Goal: Task Accomplishment & Management: Manage account settings

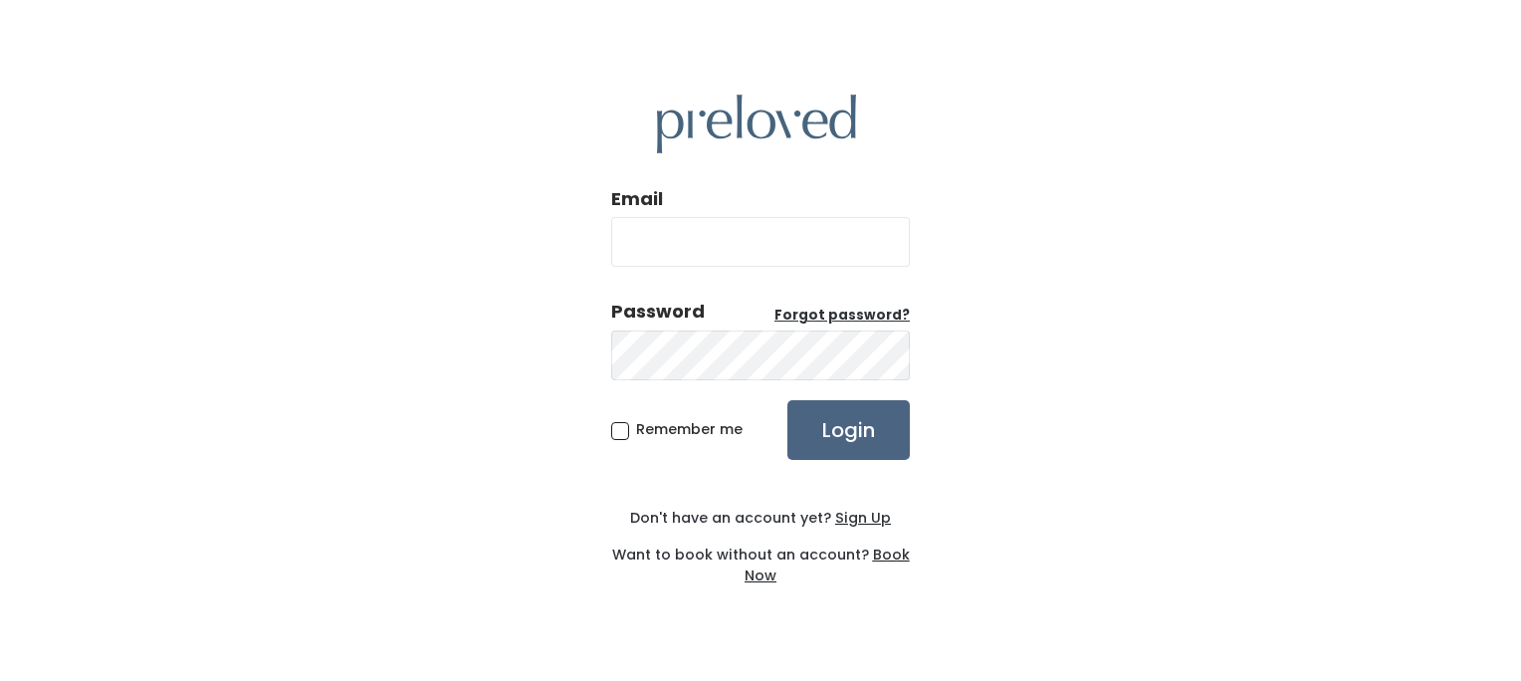
type input "[EMAIL_ADDRESS][DOMAIN_NAME]"
click at [840, 429] on input "Login" at bounding box center [848, 430] width 122 height 60
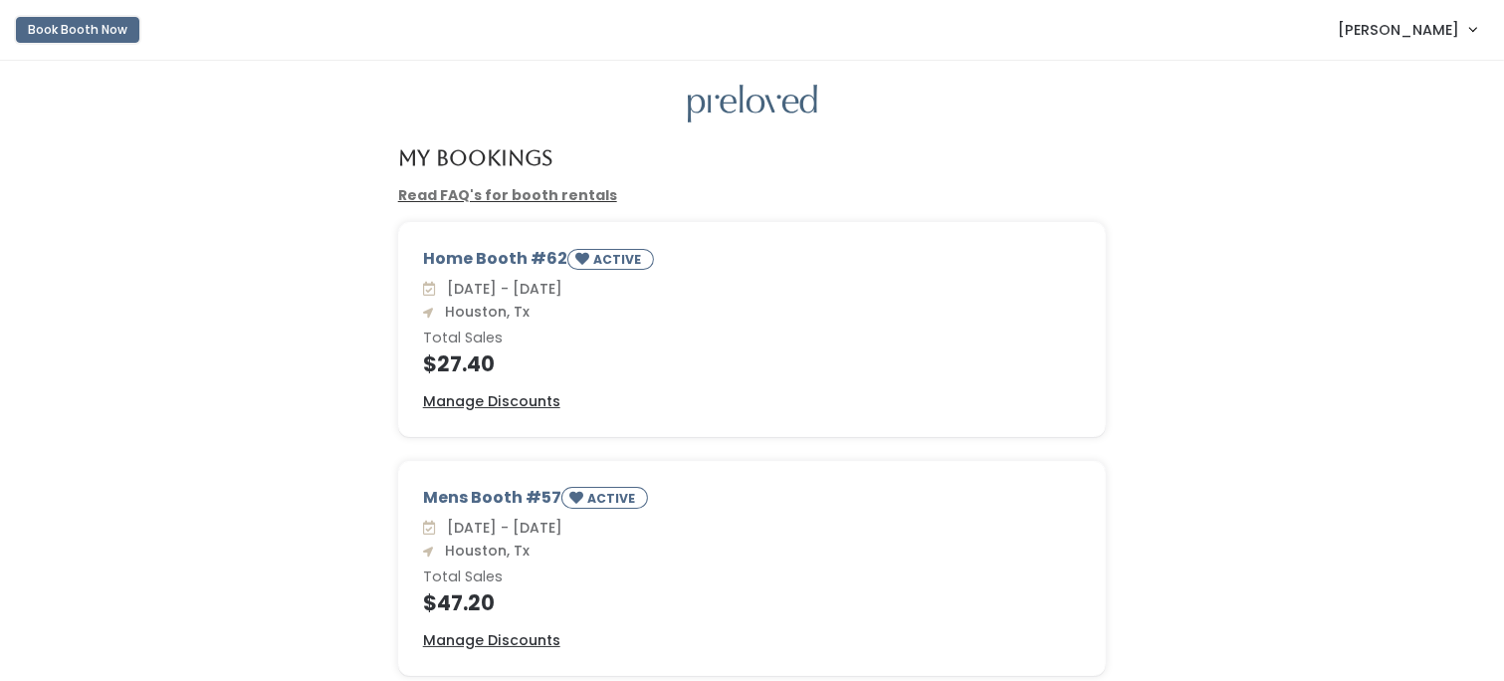
click at [68, 28] on button "Book Booth Now" at bounding box center [77, 30] width 123 height 26
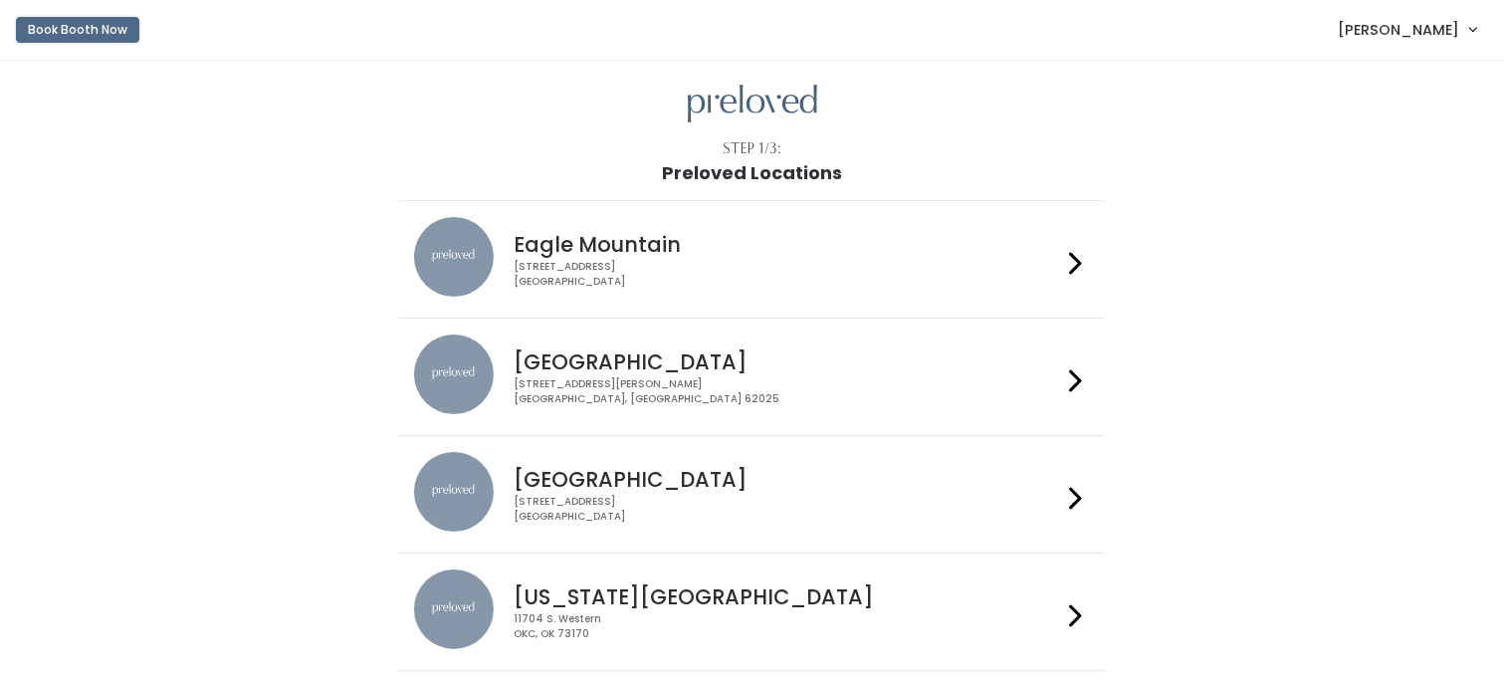
click at [76, 28] on button "Book Booth Now" at bounding box center [77, 30] width 123 height 26
click at [1417, 28] on span "[PERSON_NAME]" at bounding box center [1398, 30] width 121 height 22
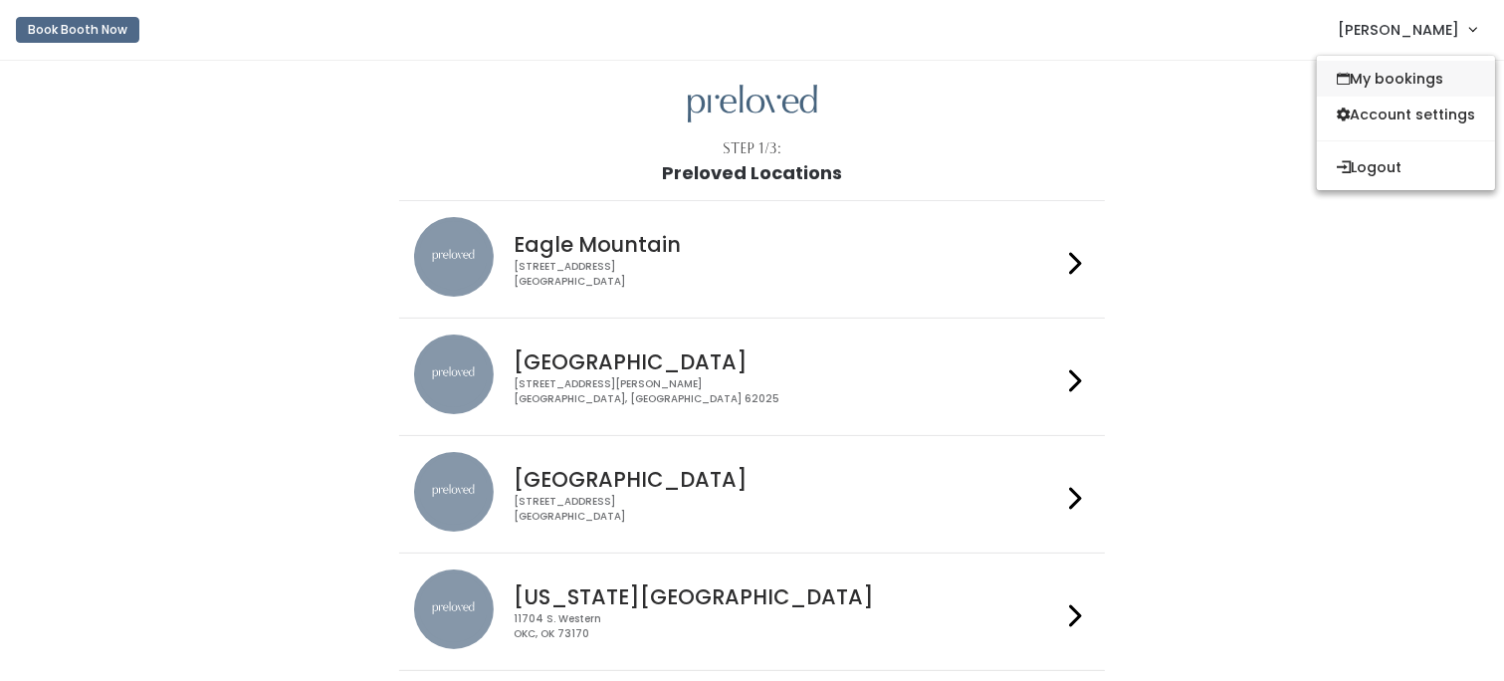
click at [1410, 81] on link "My bookings" at bounding box center [1406, 79] width 178 height 36
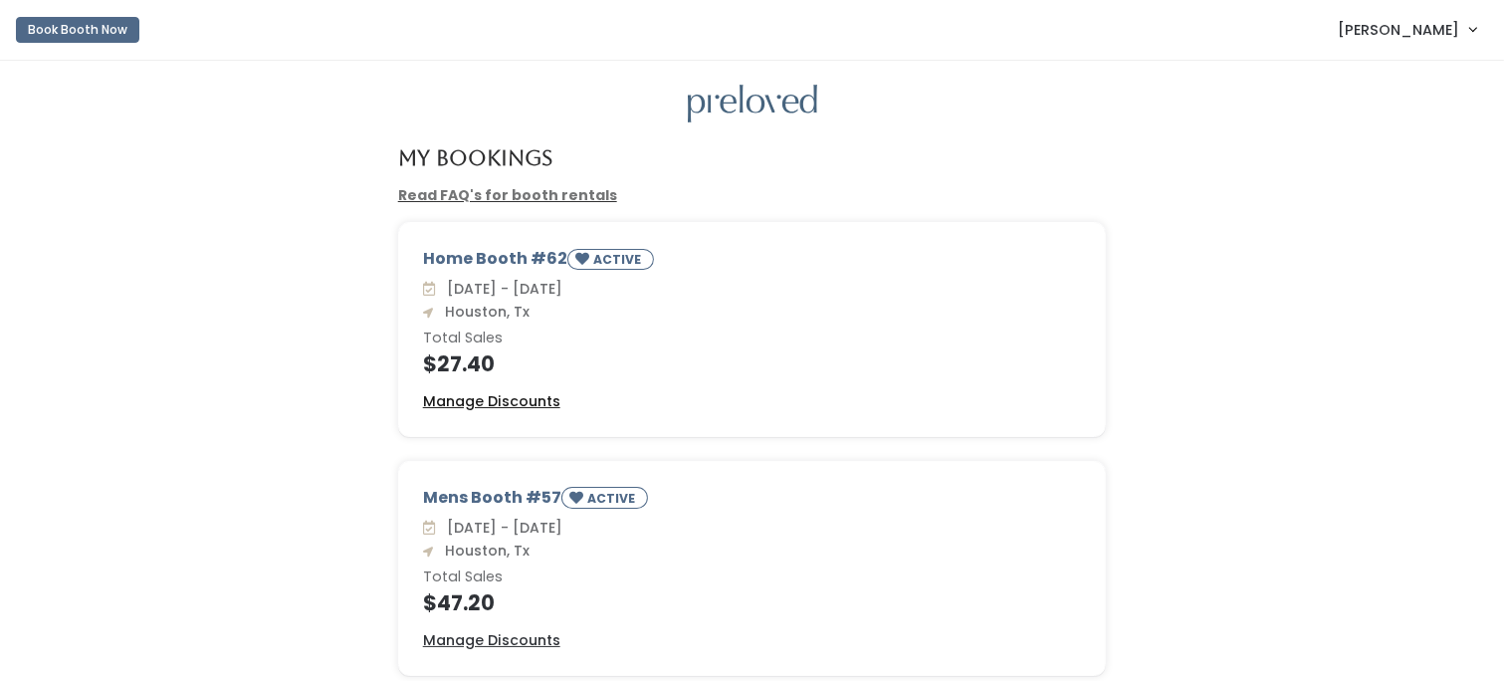
click at [514, 397] on u "Manage Discounts" at bounding box center [491, 401] width 137 height 20
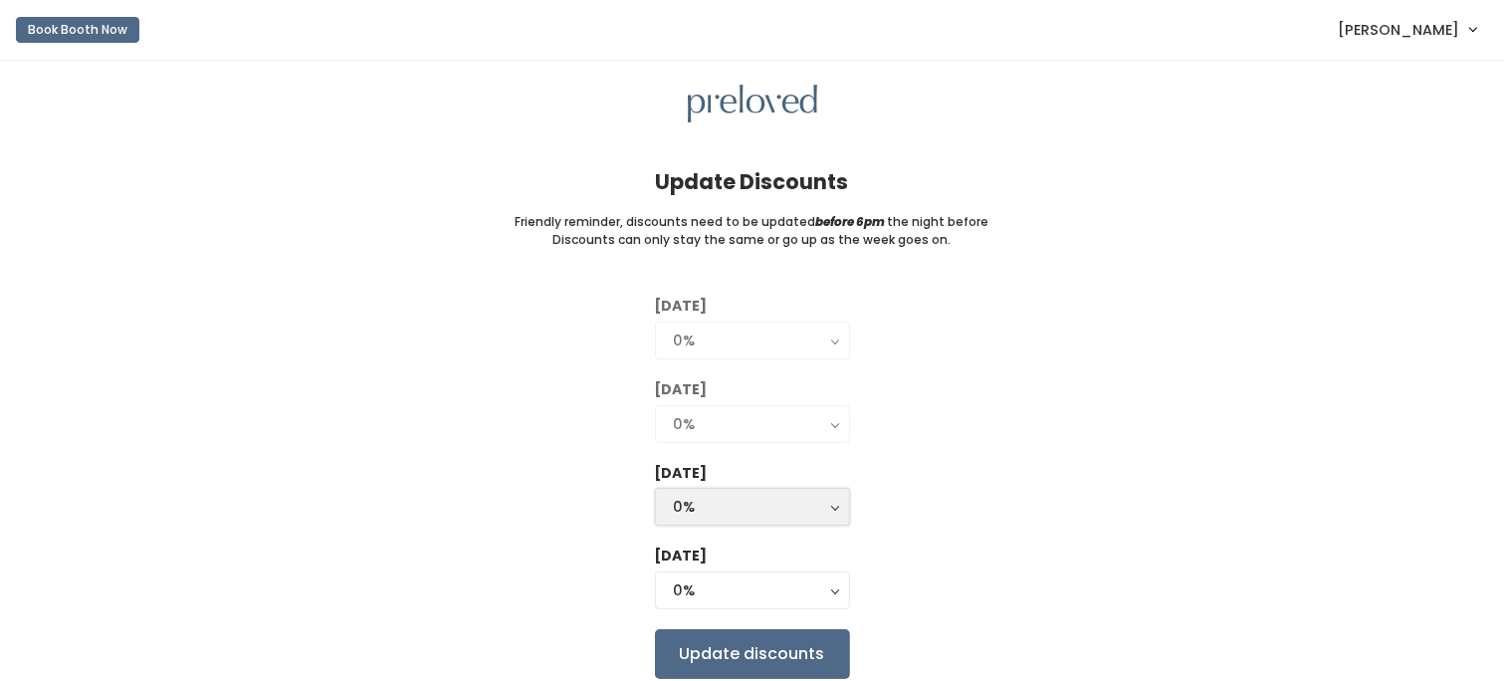
click at [824, 512] on div "0%" at bounding box center [752, 507] width 157 height 22
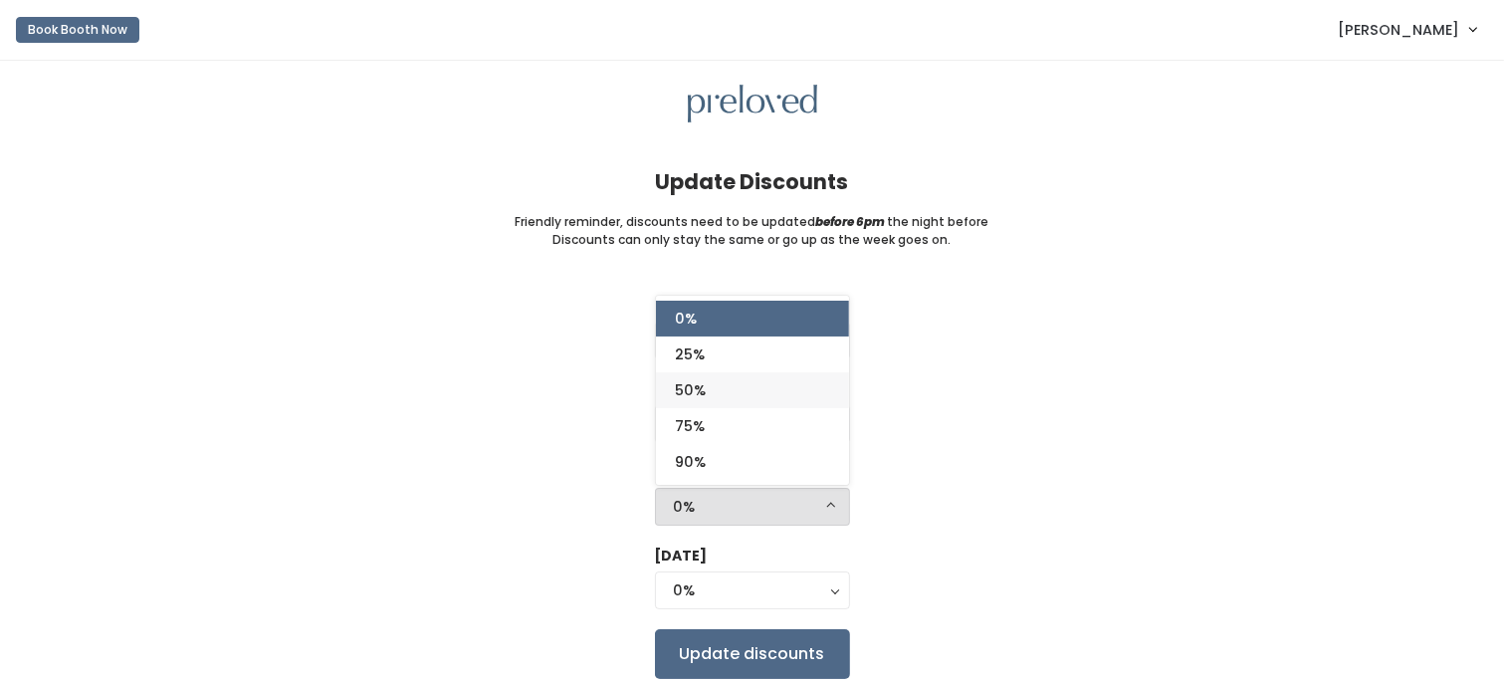
click at [689, 386] on span "50%" at bounding box center [691, 390] width 31 height 22
select select "50%"
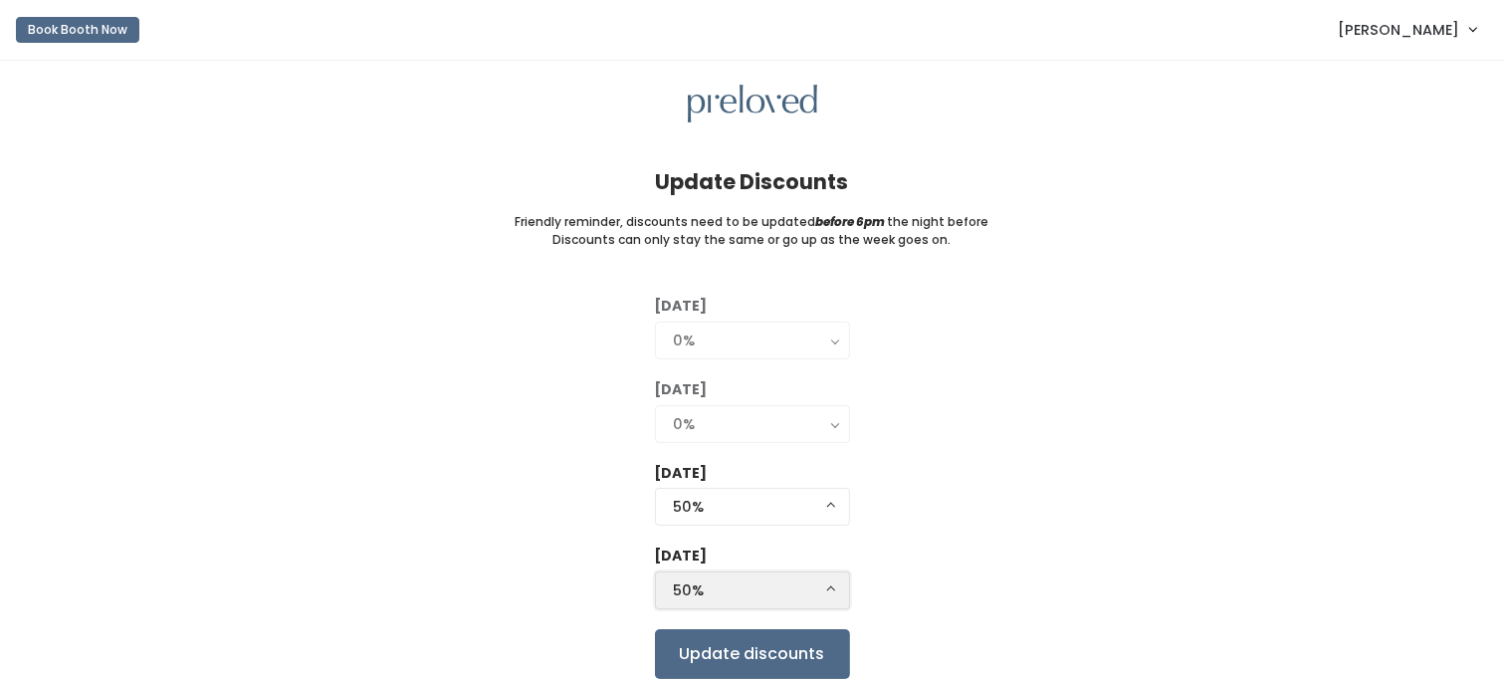
click at [825, 588] on button "50%" at bounding box center [752, 590] width 195 height 38
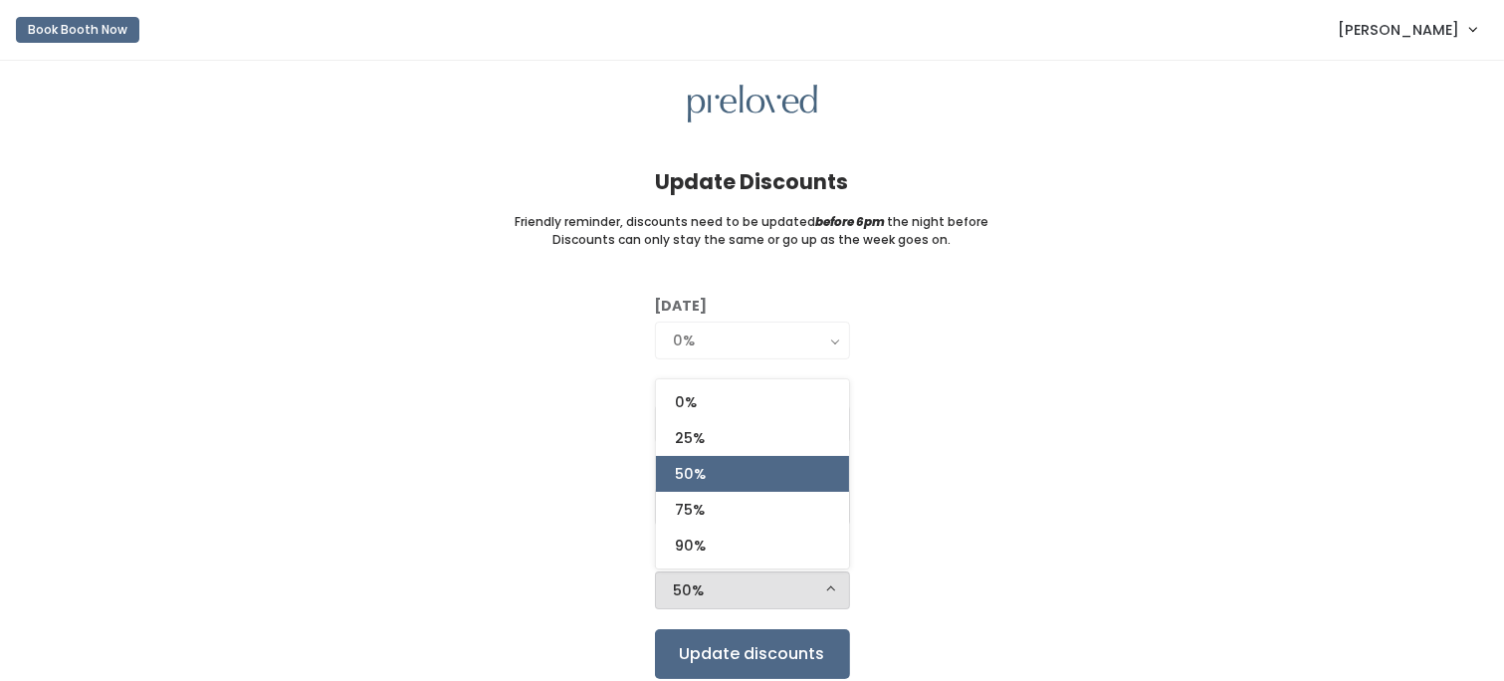
click at [754, 585] on div "50%" at bounding box center [752, 590] width 157 height 22
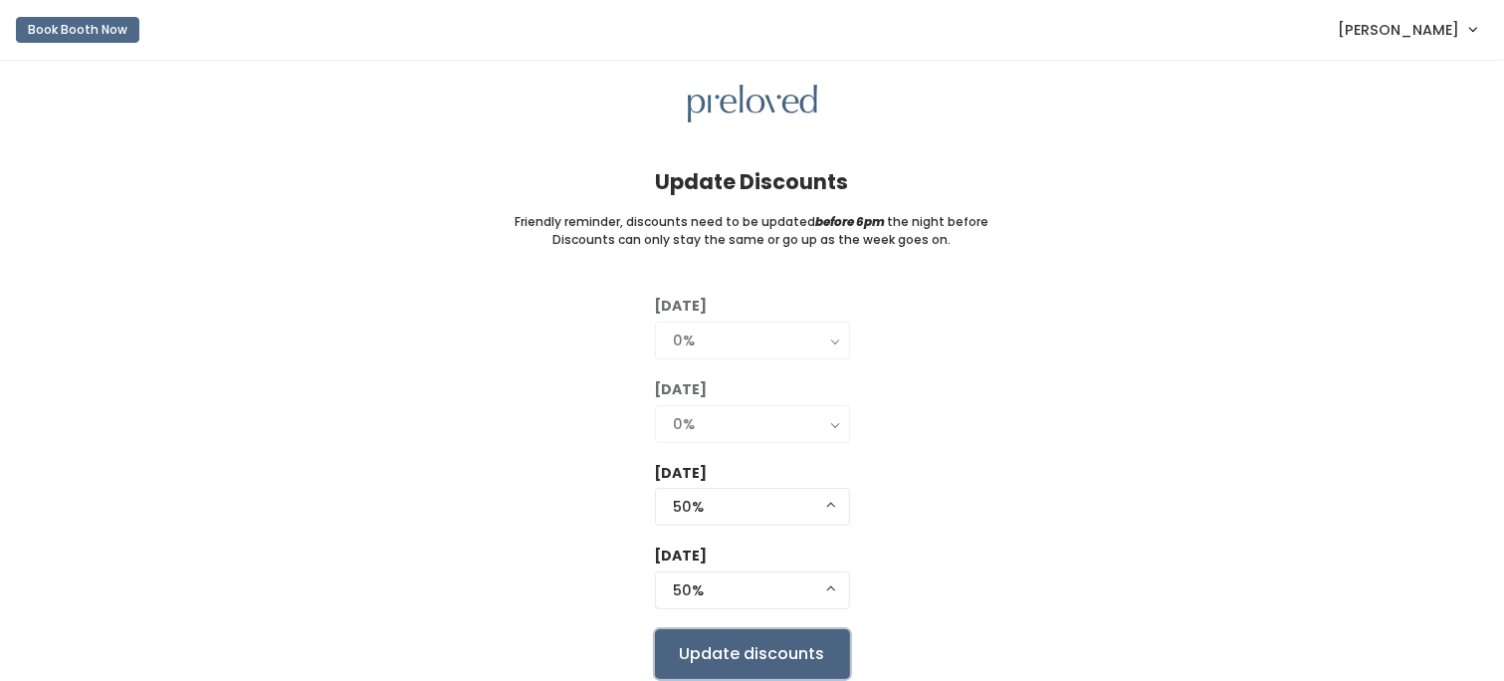
click at [738, 646] on input "Update discounts" at bounding box center [752, 654] width 195 height 50
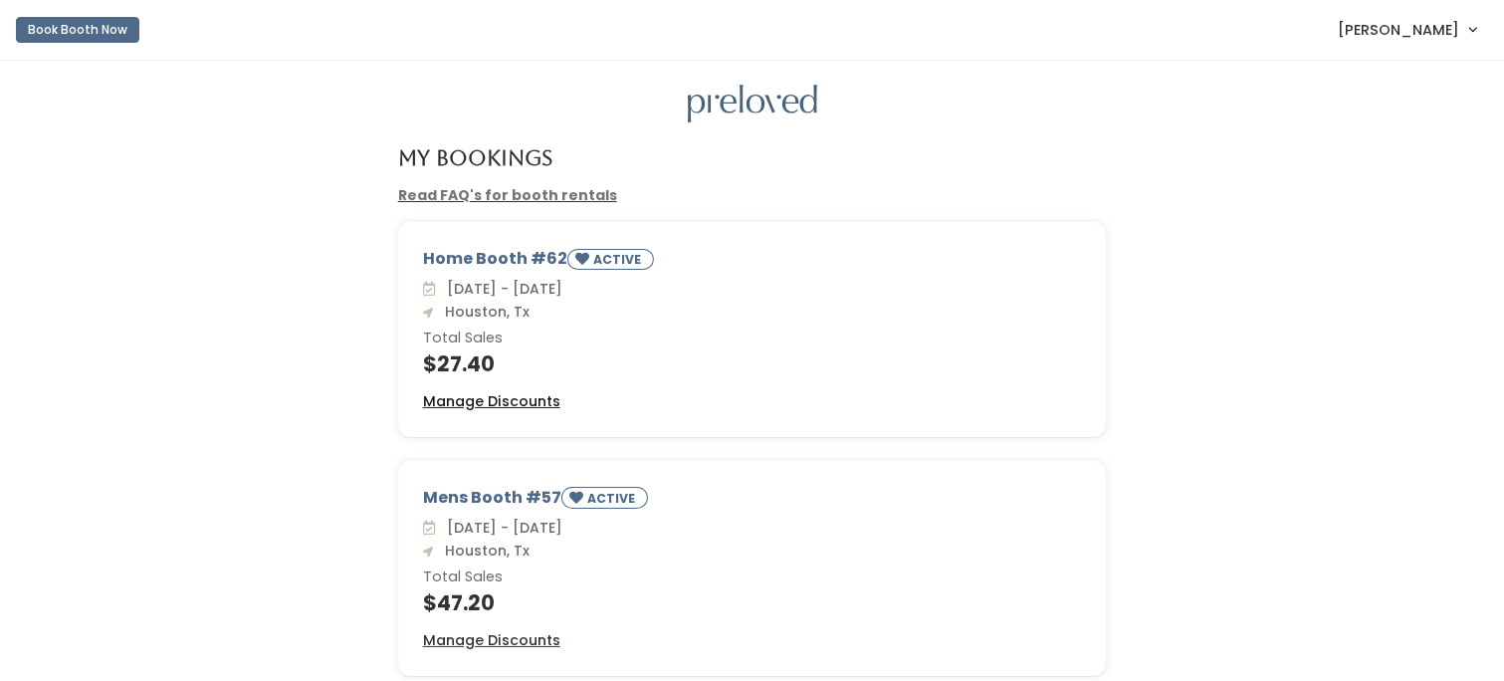
click at [463, 402] on u "Manage Discounts" at bounding box center [491, 401] width 137 height 20
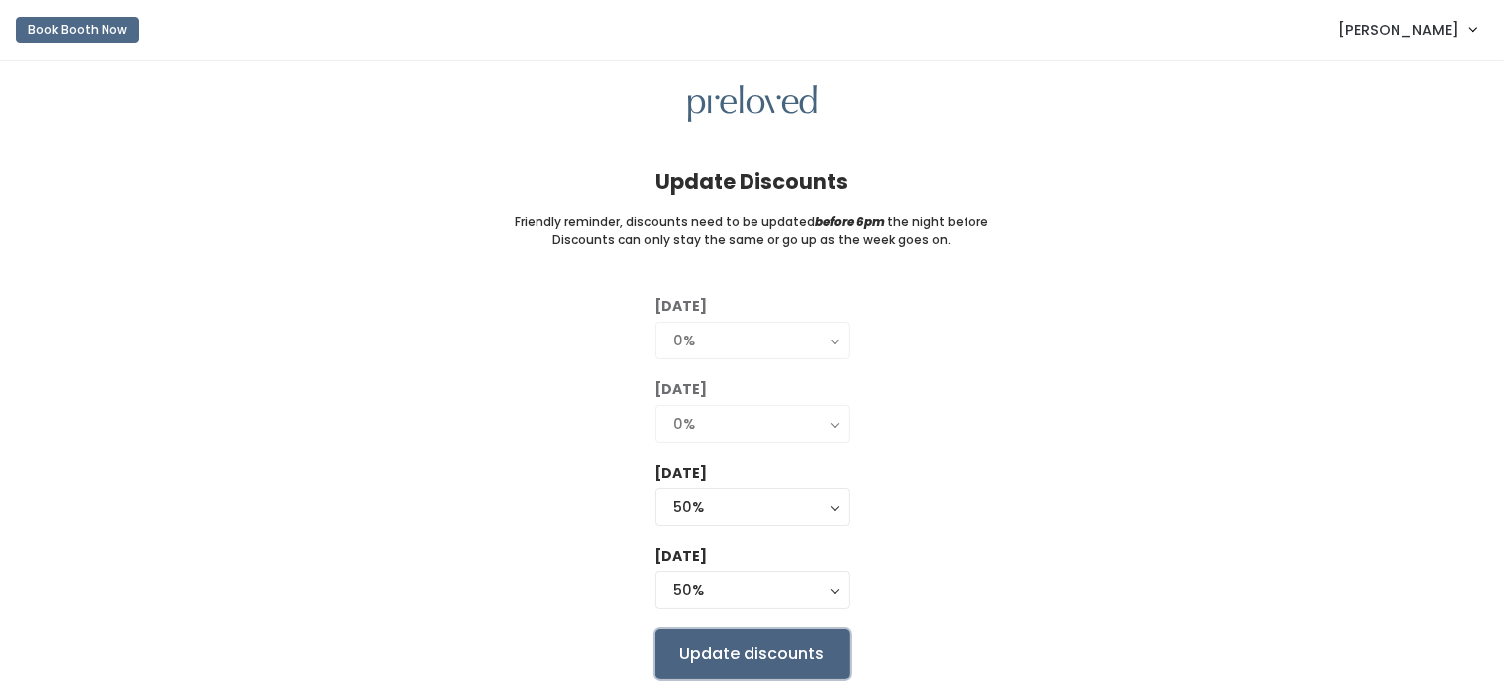
click at [689, 649] on input "Update discounts" at bounding box center [752, 654] width 195 height 50
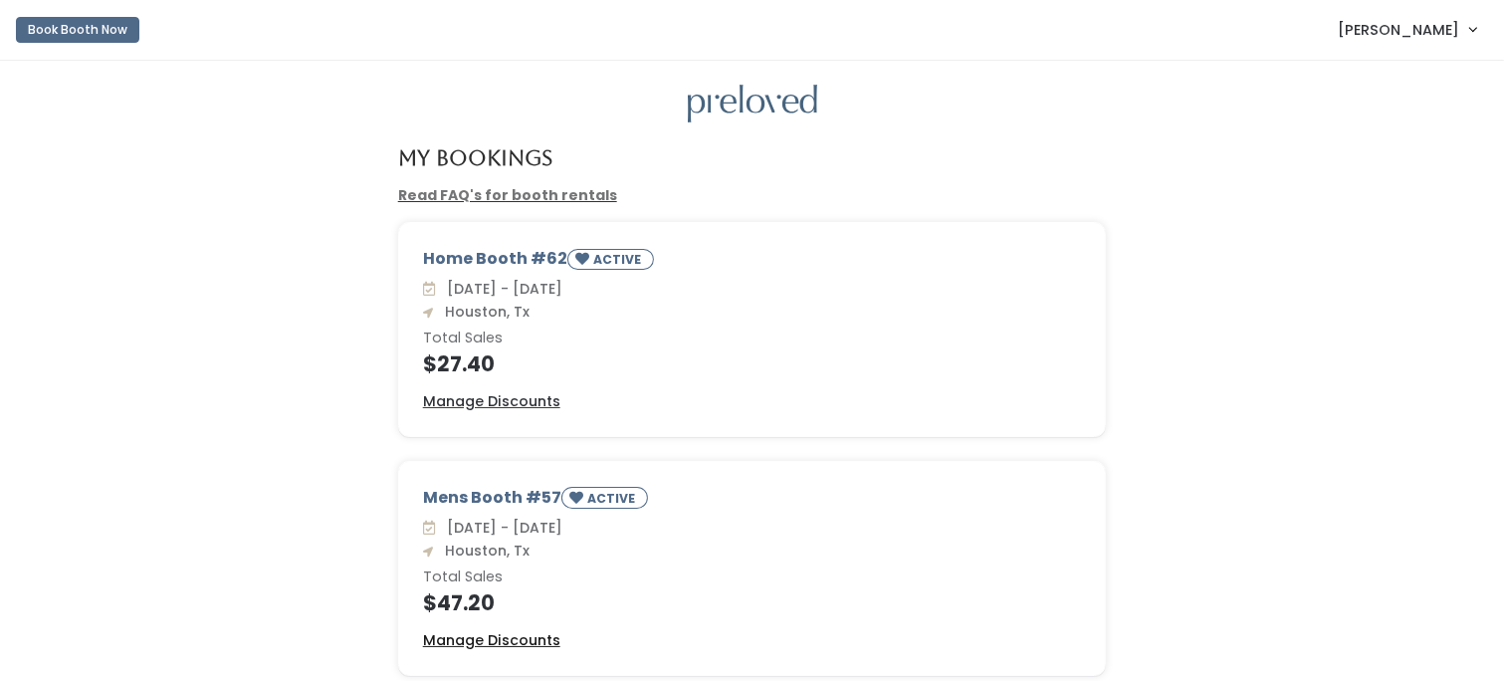
click at [483, 642] on u "Manage Discounts" at bounding box center [491, 640] width 137 height 20
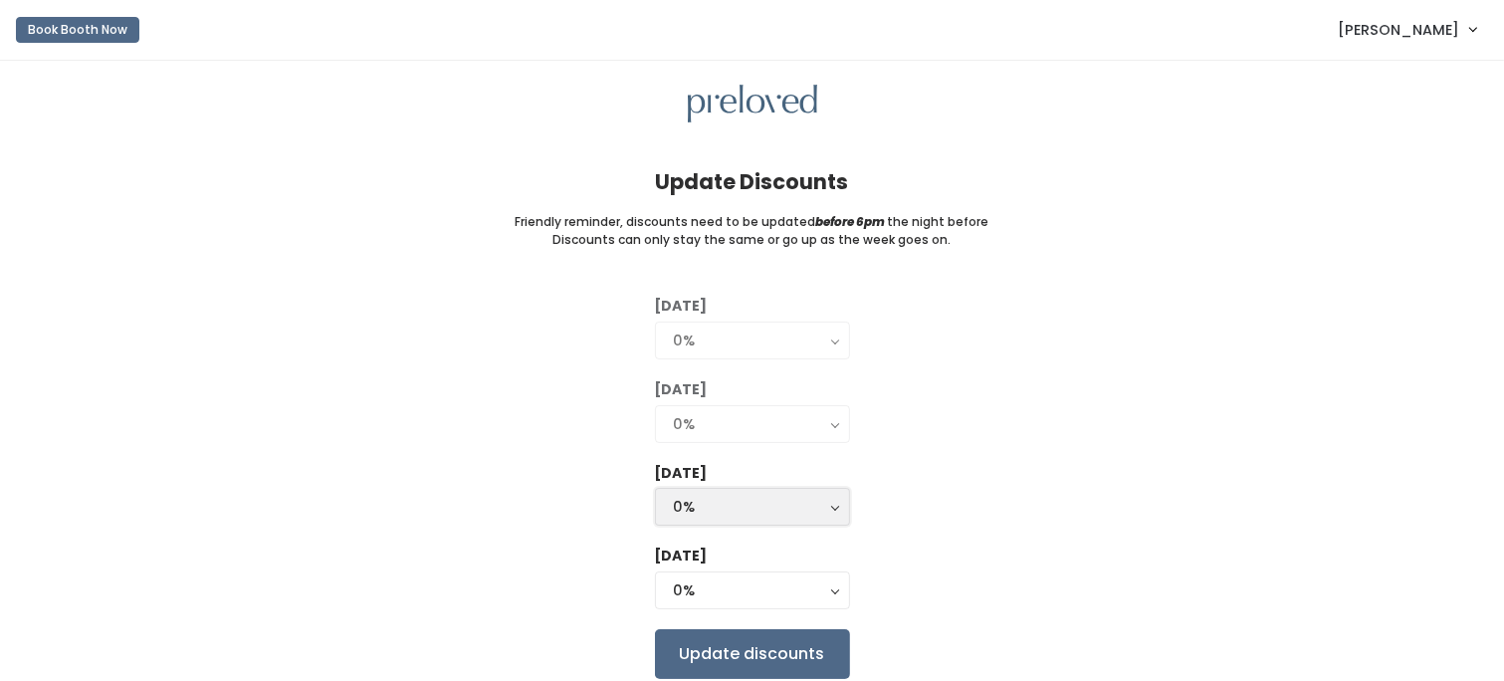
click at [828, 512] on button "0%" at bounding box center [752, 507] width 195 height 38
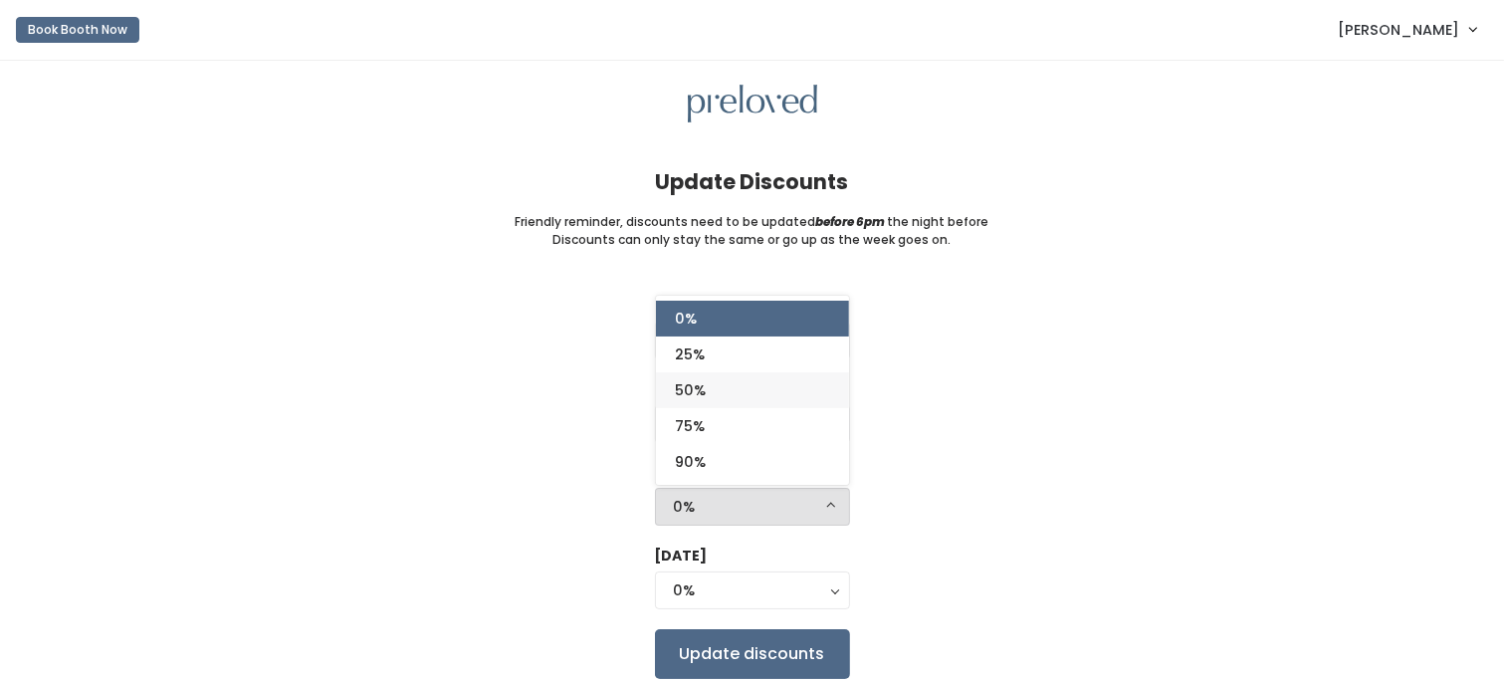
click at [760, 390] on link "50%" at bounding box center [752, 390] width 193 height 36
select select "50%"
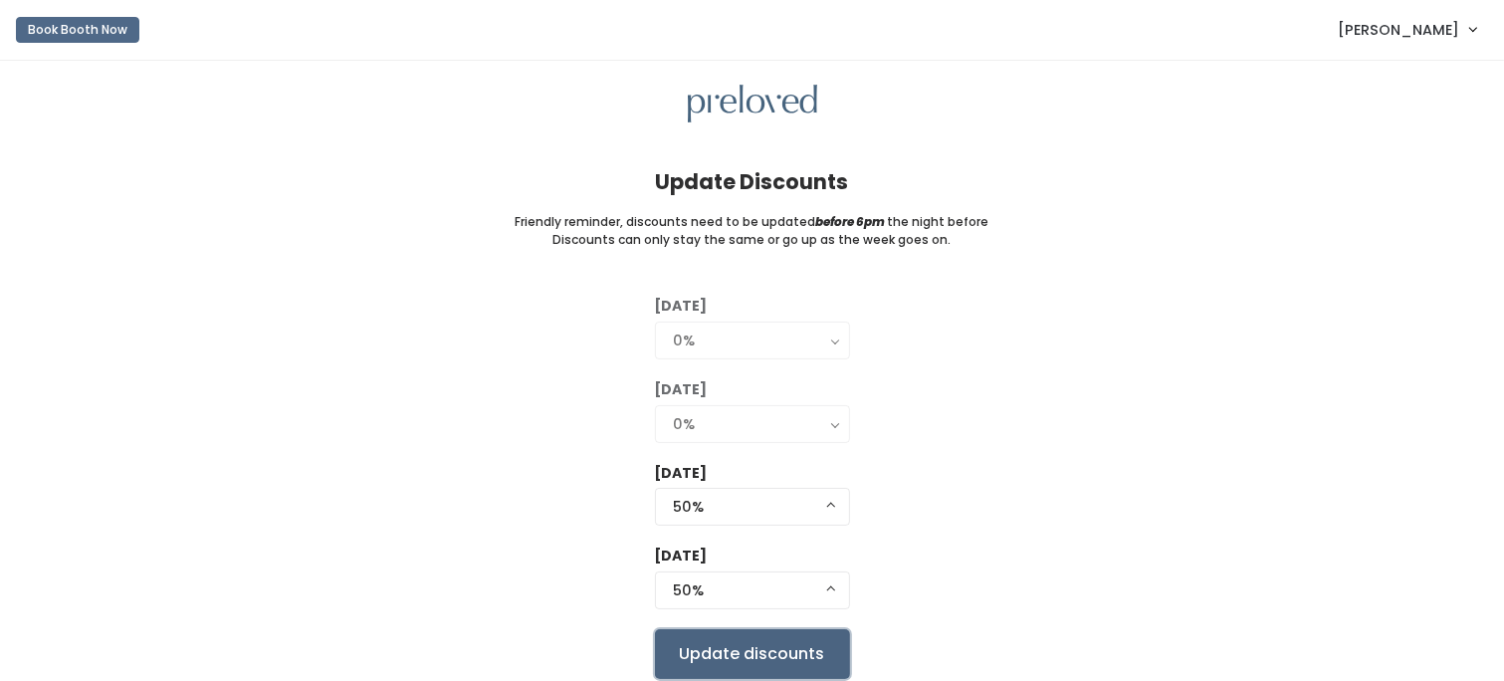
click at [753, 646] on input "Update discounts" at bounding box center [752, 654] width 195 height 50
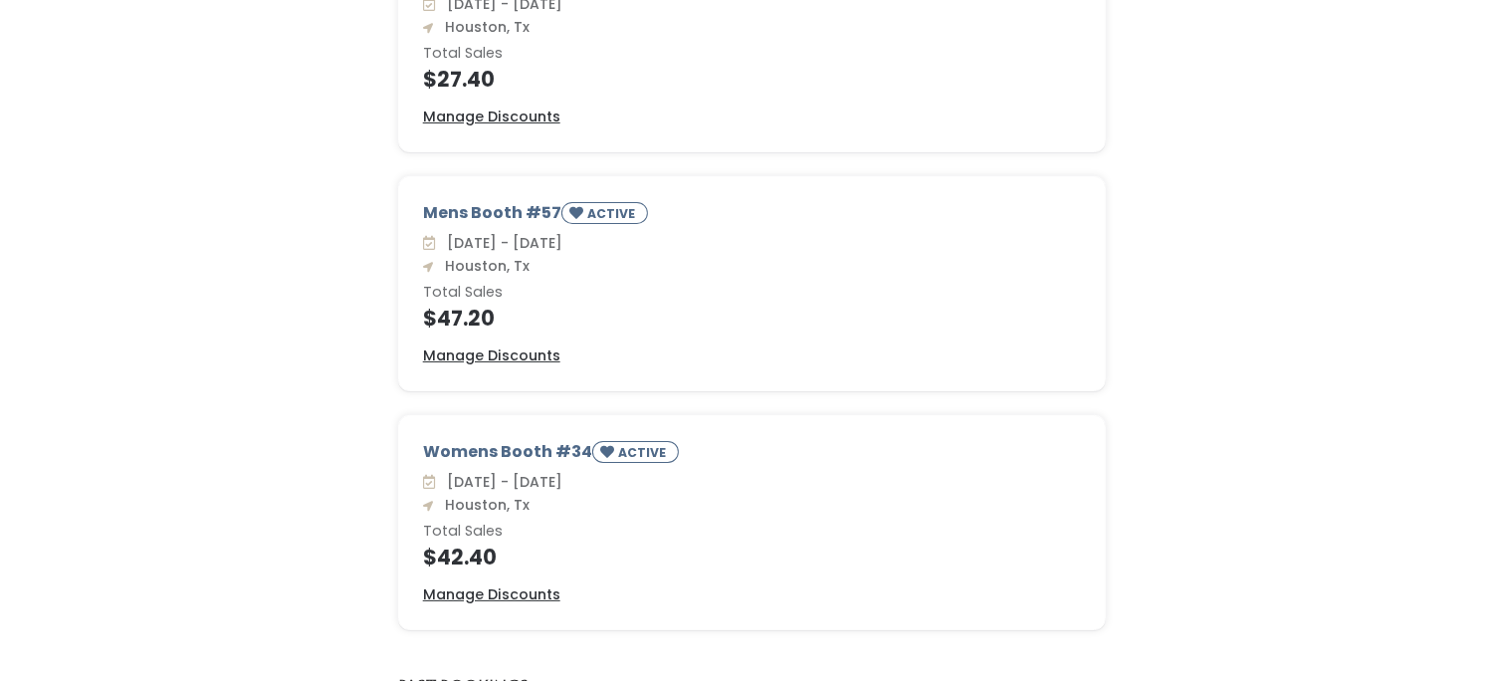
scroll to position [286, 0]
click at [516, 585] on u "Manage Discounts" at bounding box center [491, 593] width 137 height 20
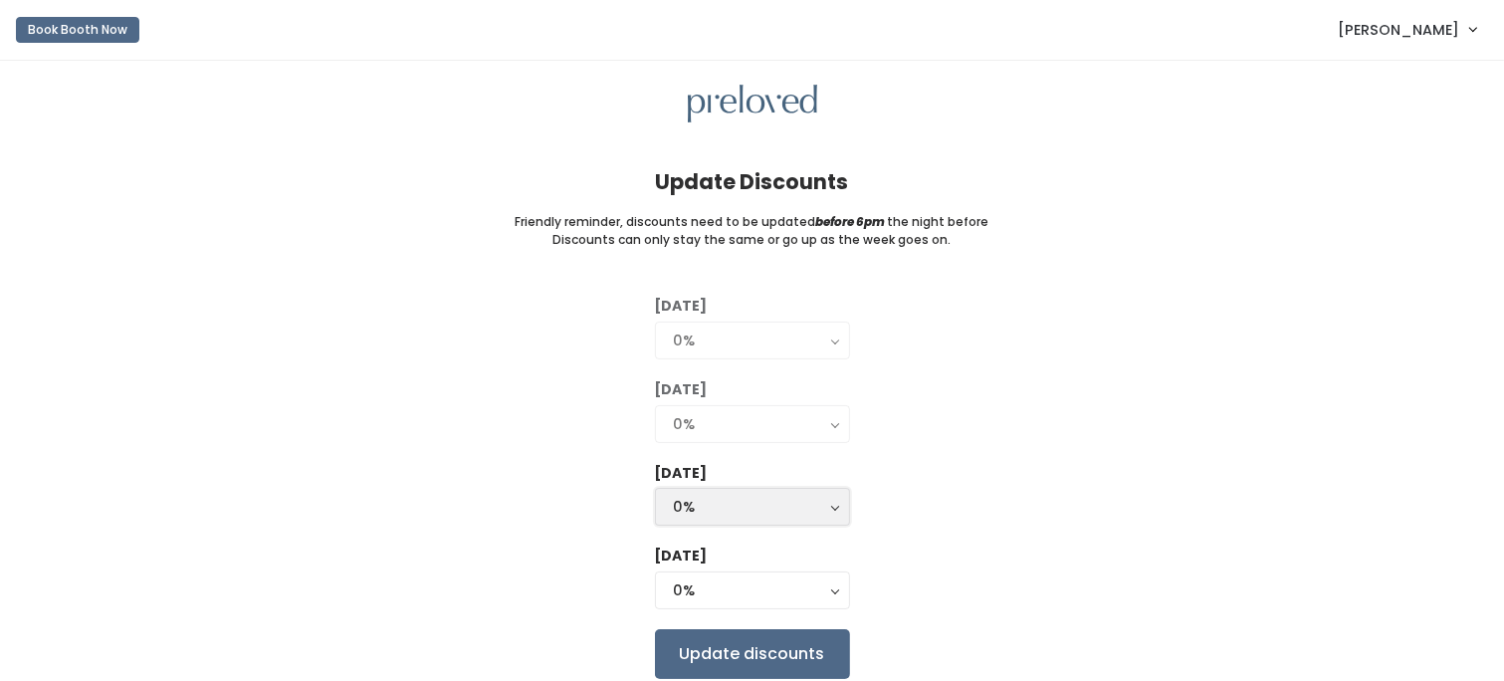
click at [830, 507] on button "0%" at bounding box center [752, 507] width 195 height 38
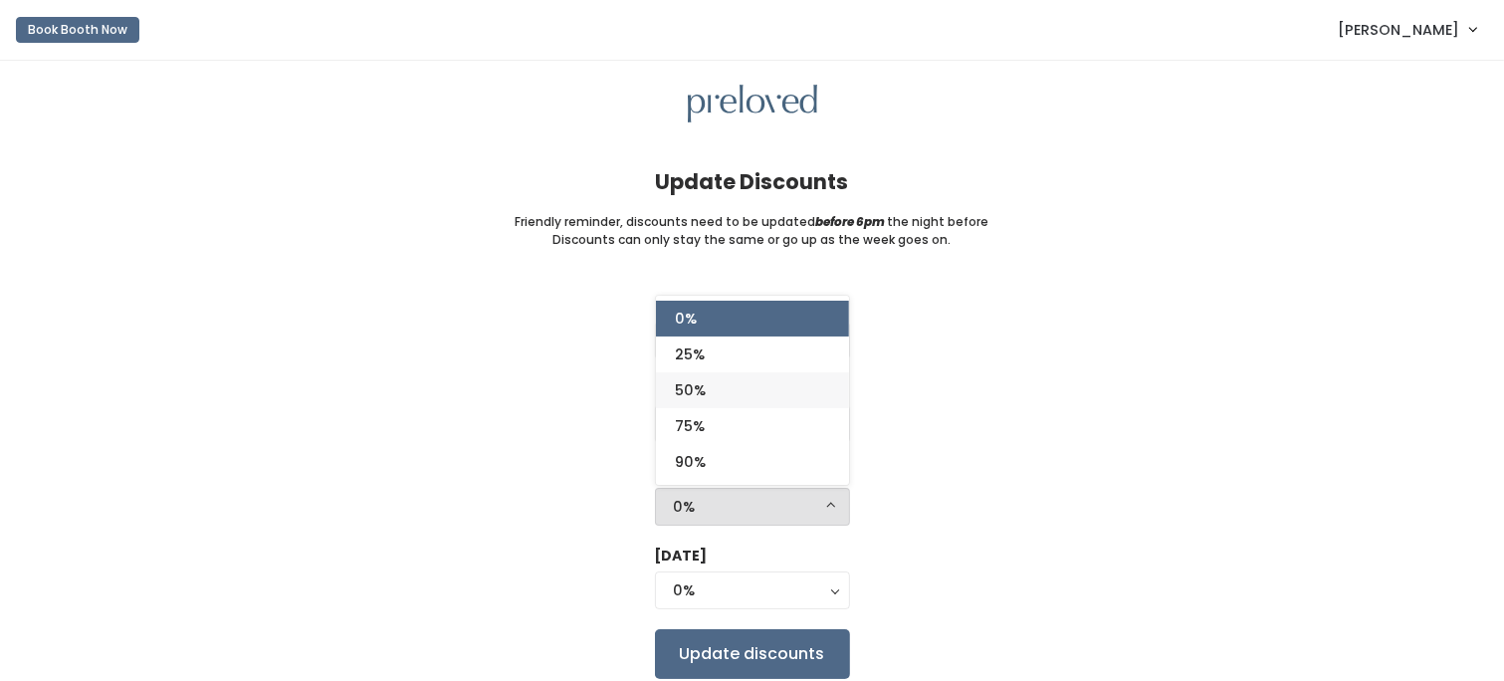
click at [784, 387] on link "50%" at bounding box center [752, 390] width 193 height 36
select select "50%"
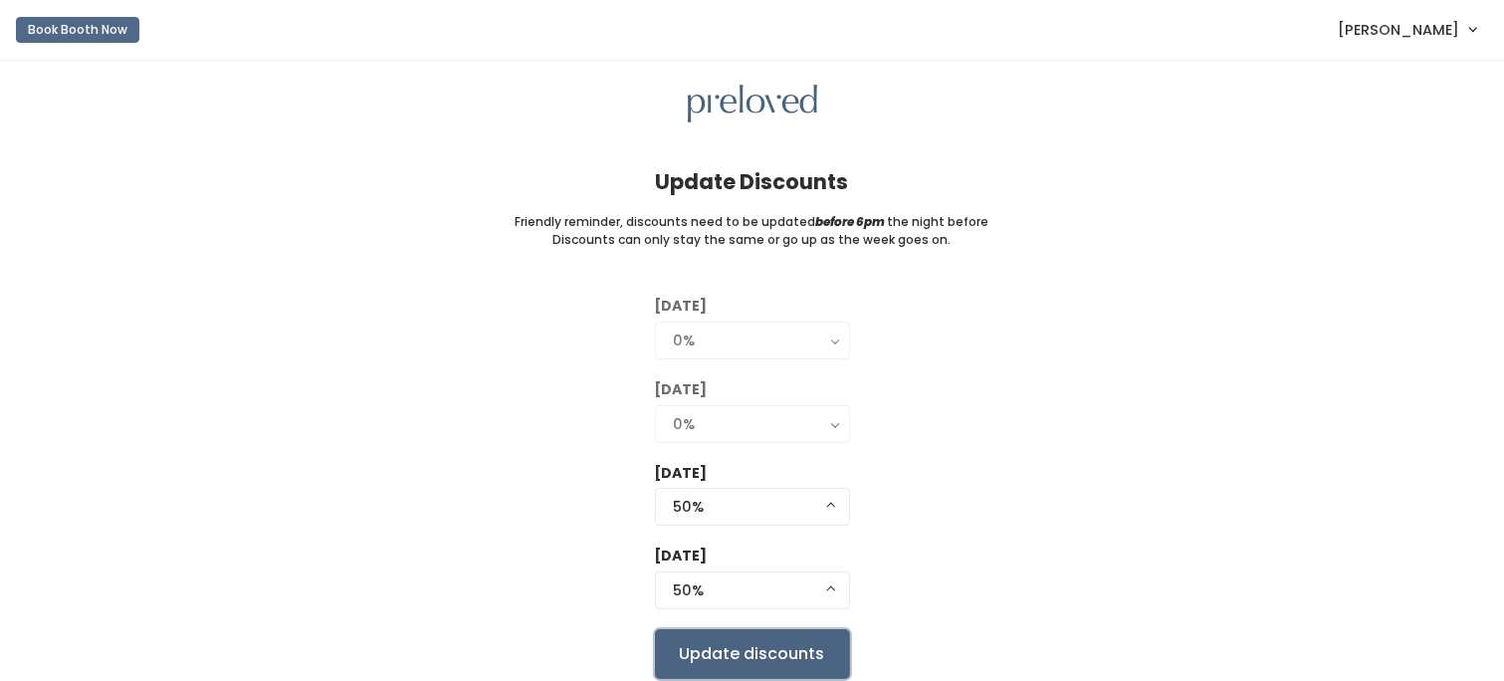
click at [748, 641] on input "Update discounts" at bounding box center [752, 654] width 195 height 50
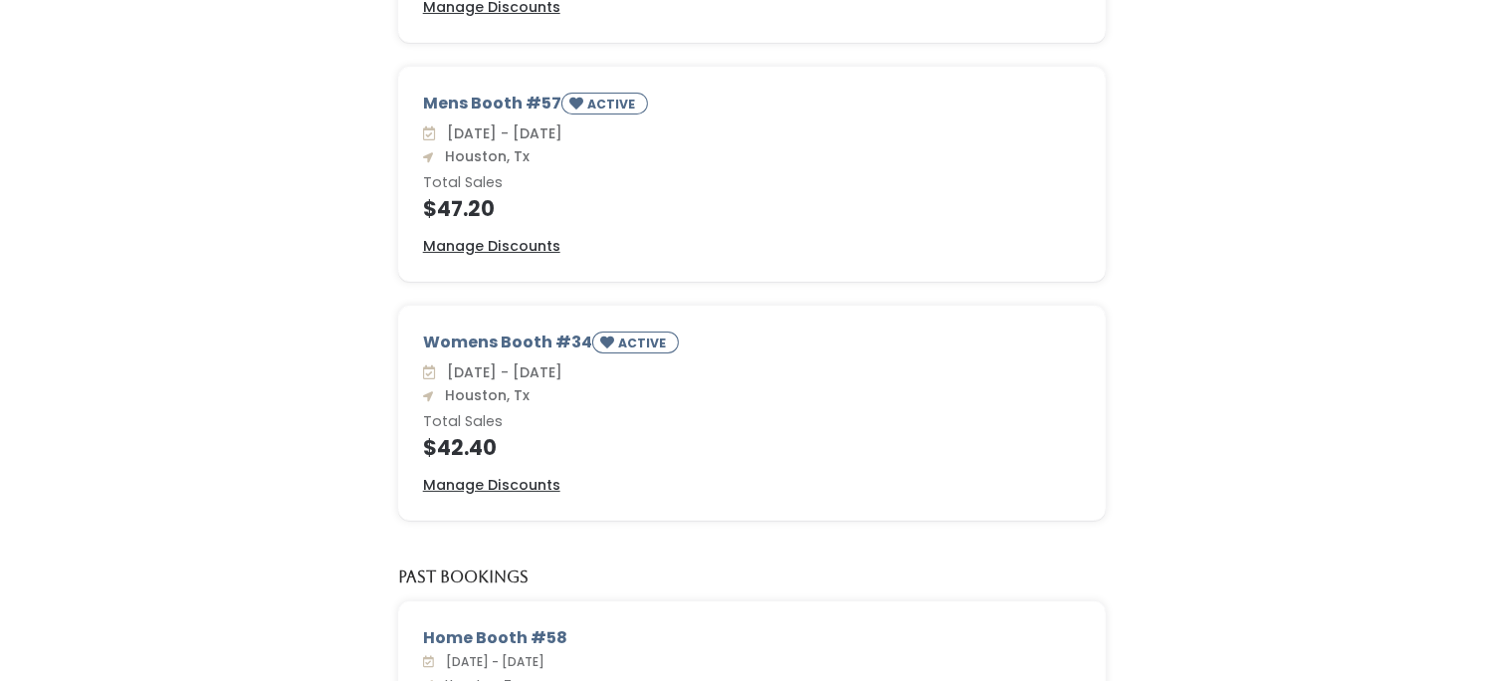
scroll to position [392, 0]
click at [477, 482] on u "Manage Discounts" at bounding box center [491, 487] width 137 height 20
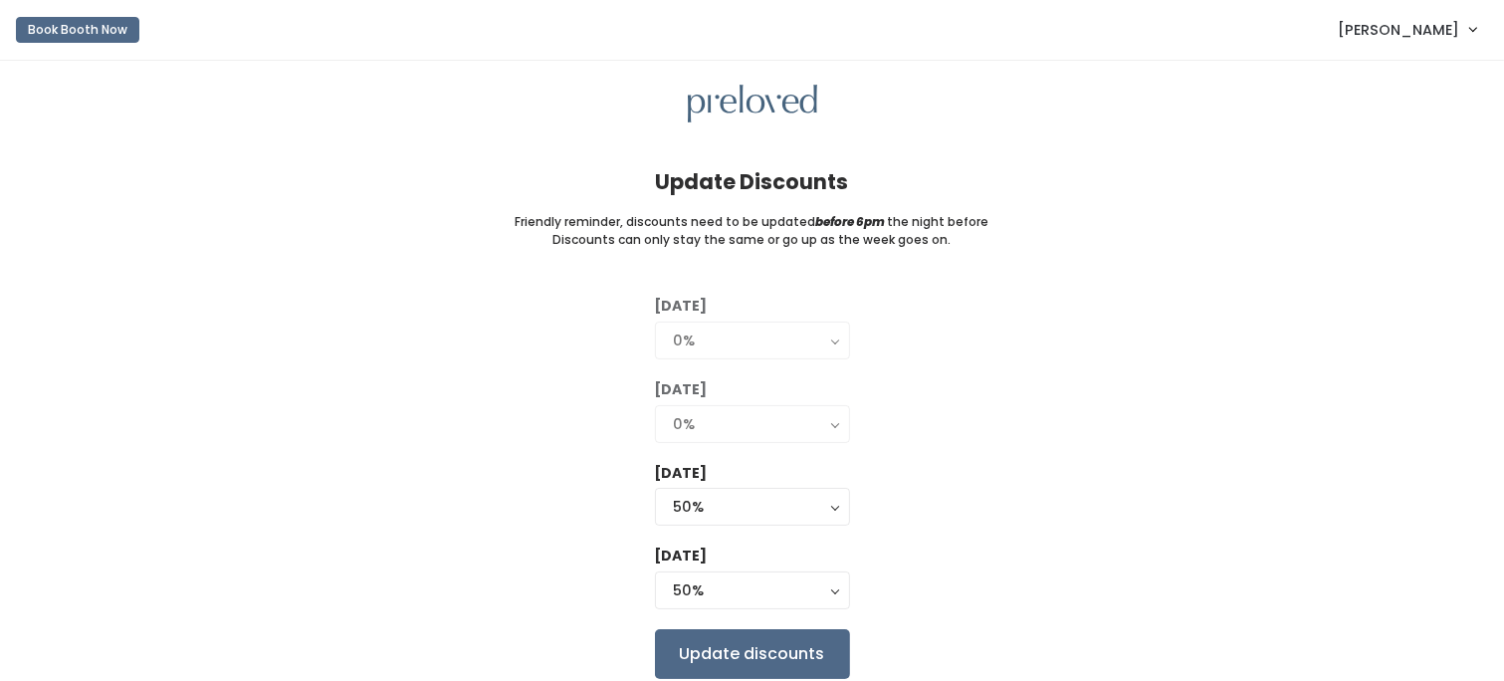
click at [477, 482] on div "Tuesday 0% 25% 50% 75% 90% 0% Wednesday 0% 25% 50% 75% 90% 0% Thursday 0% 25% 5…" at bounding box center [752, 487] width 1441 height 382
click at [753, 645] on input "Update discounts" at bounding box center [752, 654] width 195 height 50
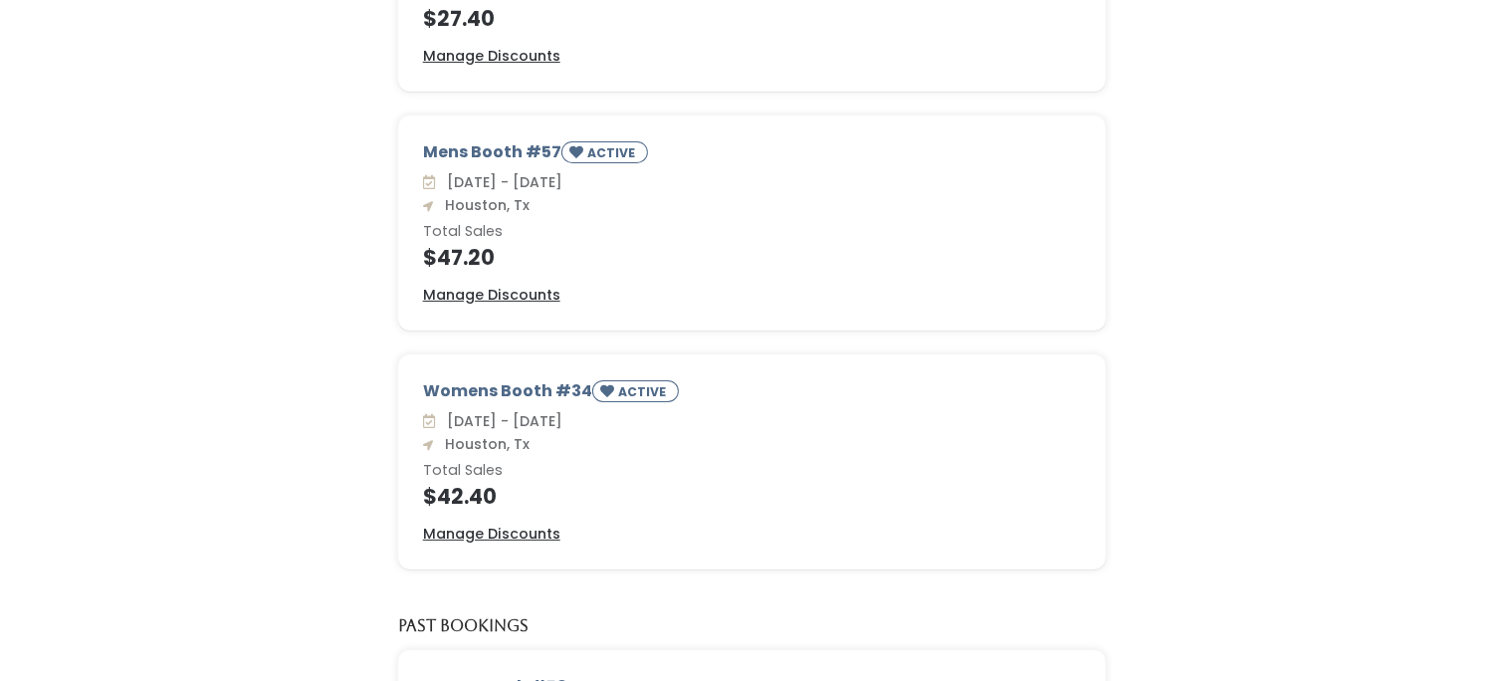
scroll to position [354, 0]
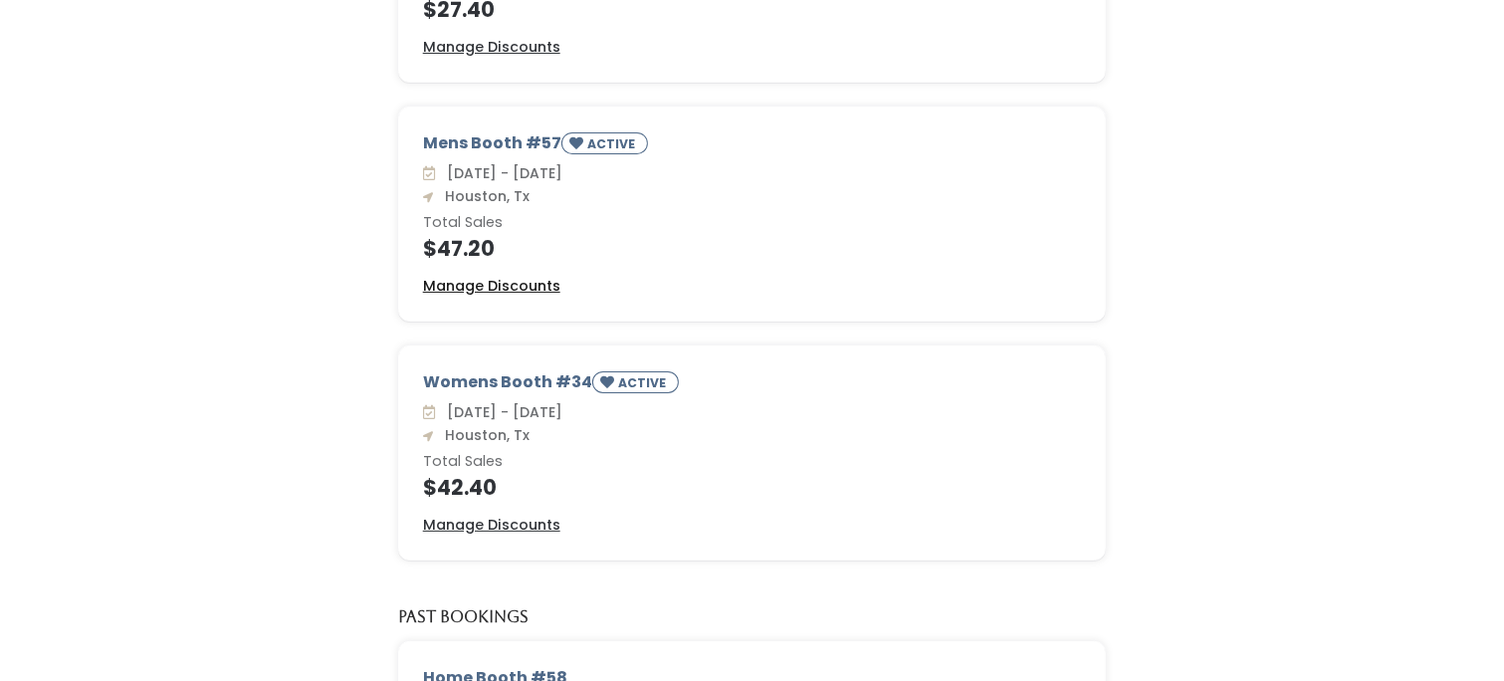
click at [452, 282] on u "Manage Discounts" at bounding box center [491, 286] width 137 height 20
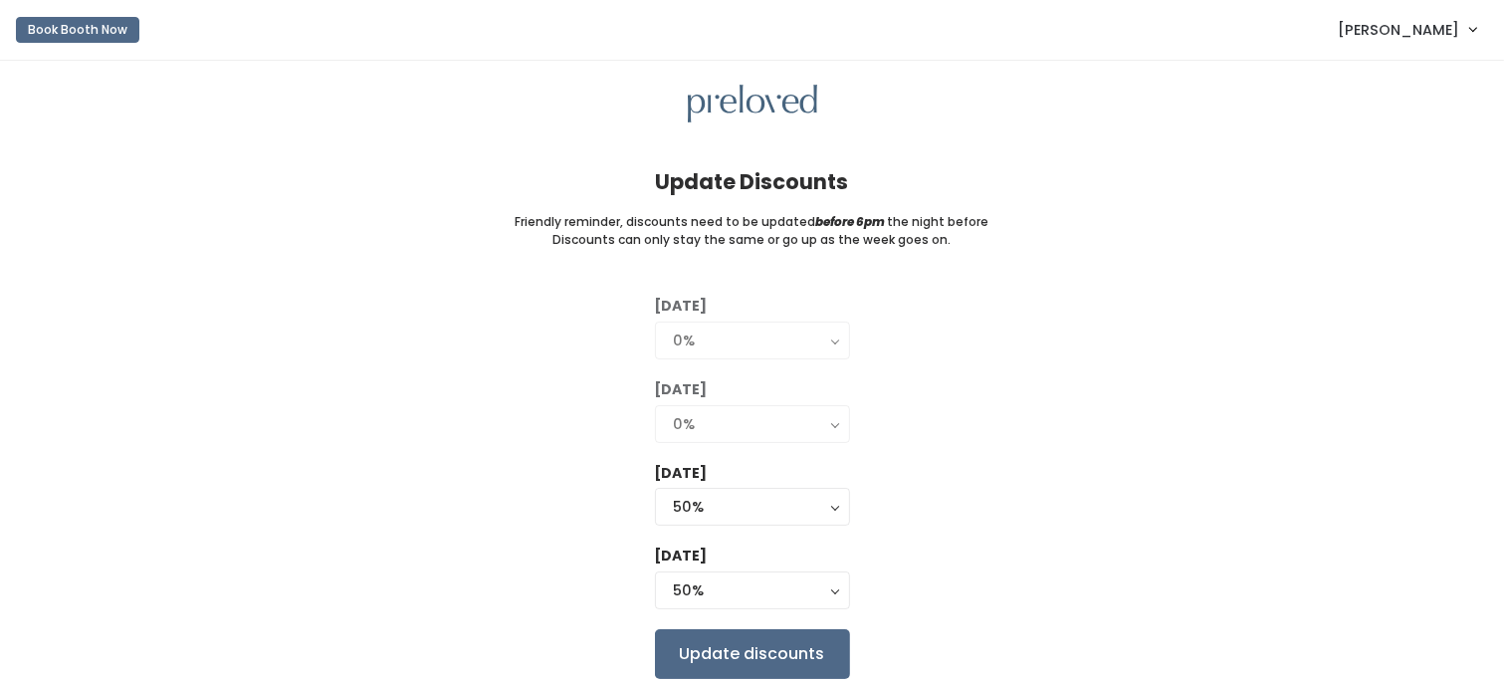
click at [172, 432] on div "Tuesday 0% 25% 50% 75% 90% 0% Wednesday 0% 25% 50% 75% 90% 0% Thursday 0% 25% 5…" at bounding box center [752, 487] width 1441 height 382
click at [86, 21] on button "Book Booth Now" at bounding box center [77, 30] width 123 height 26
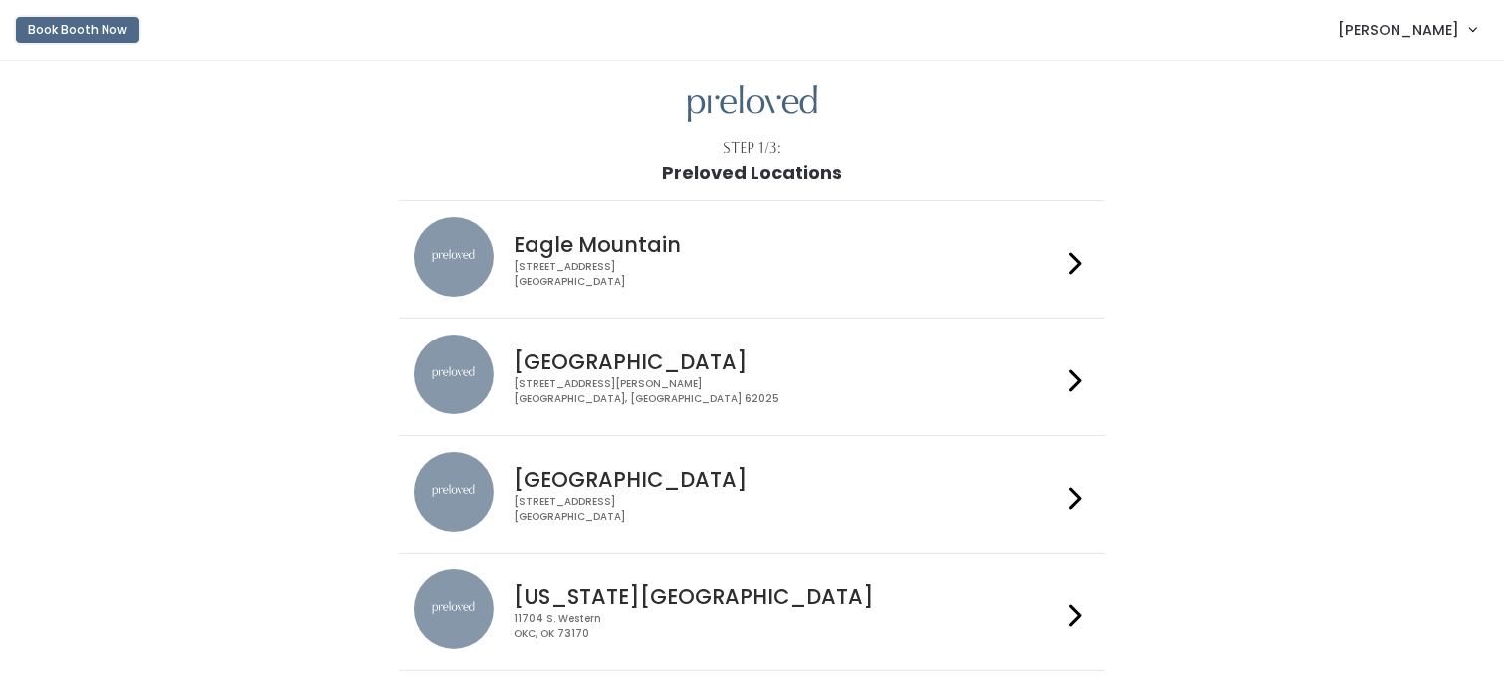
click at [89, 24] on button "Book Booth Now" at bounding box center [77, 30] width 123 height 26
click at [1081, 496] on icon at bounding box center [1075, 498] width 13 height 29
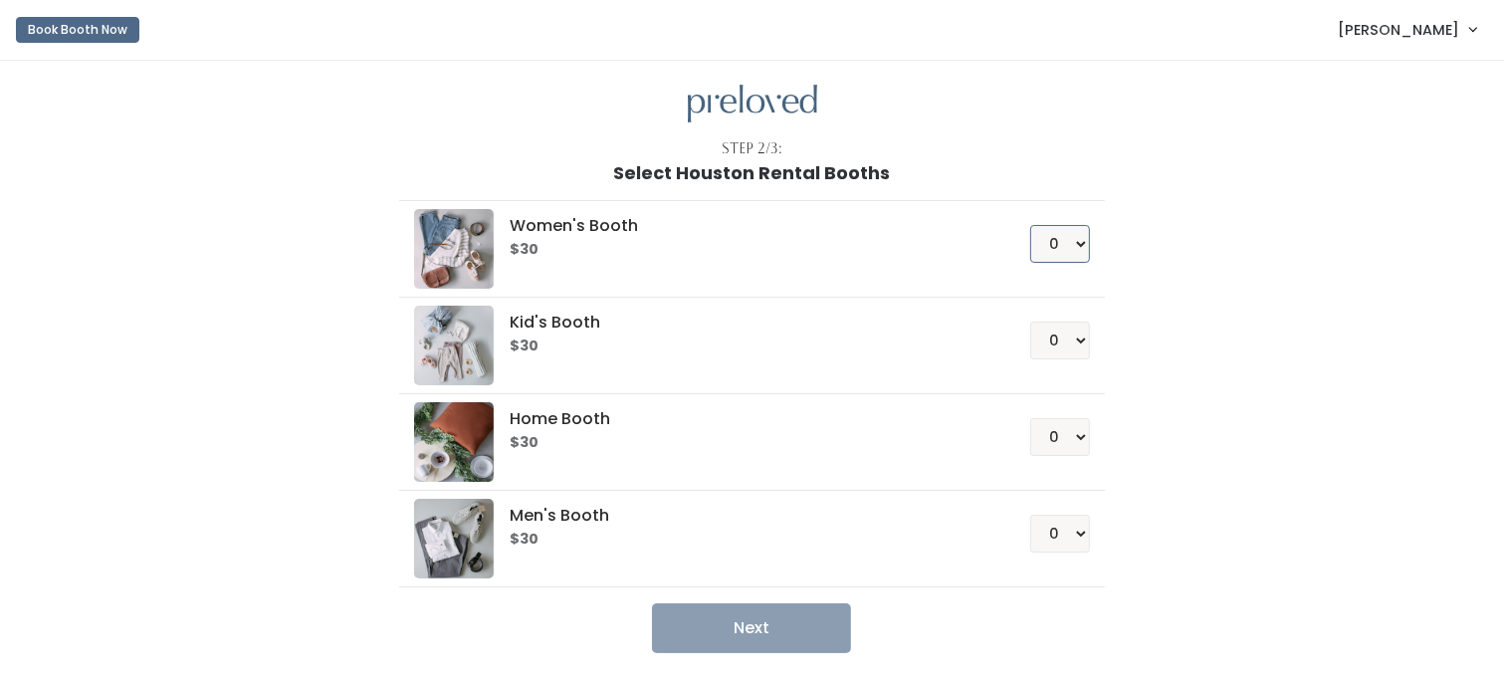
click at [1080, 245] on select "0 1 2 3 4" at bounding box center [1060, 244] width 60 height 38
select select "1"
click at [1030, 225] on select "0 1 2 3 4" at bounding box center [1060, 244] width 60 height 38
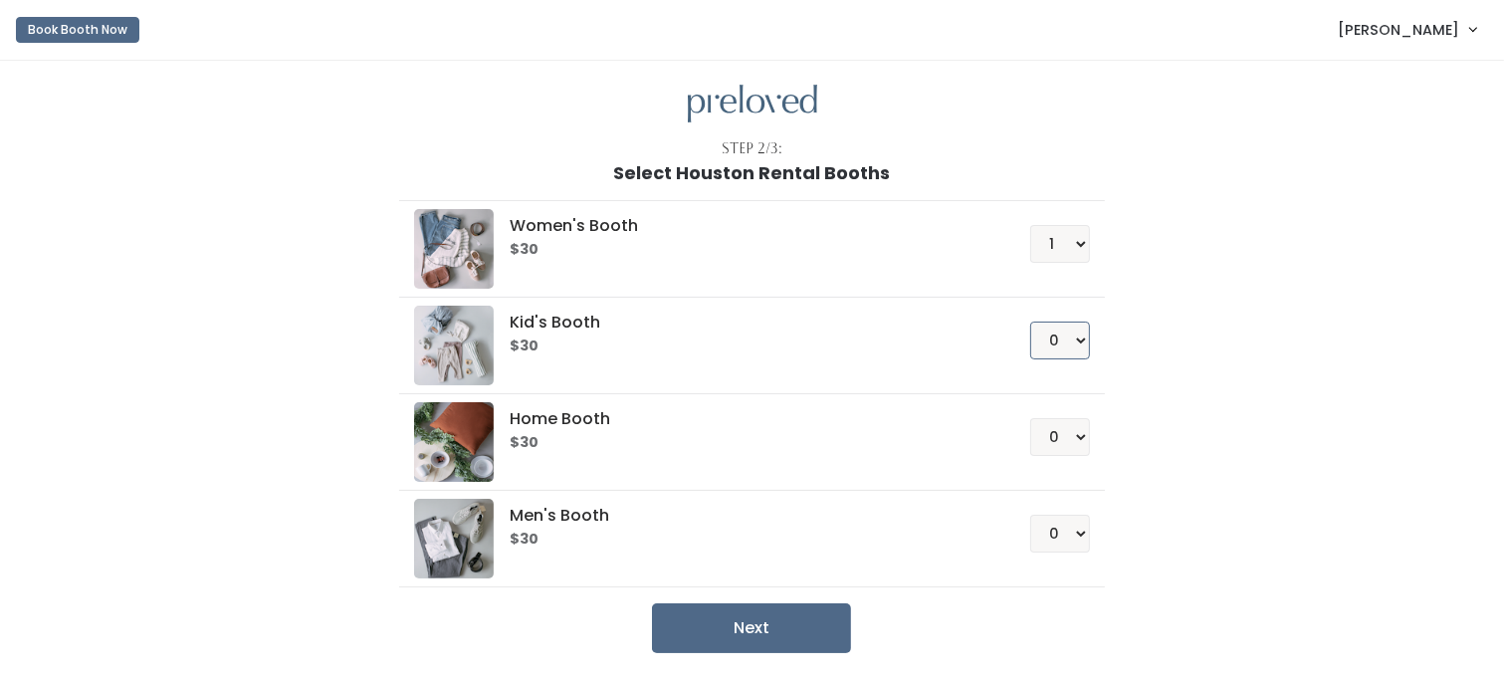
click at [1041, 332] on select "0 1 2 3 4" at bounding box center [1060, 341] width 60 height 38
drag, startPoint x: 1041, startPoint y: 332, endPoint x: 1027, endPoint y: 357, distance: 29.4
click at [1027, 357] on div "0 1 2 3 4" at bounding box center [1037, 333] width 108 height 54
click at [1081, 430] on select "0 1 2 3 4" at bounding box center [1060, 437] width 60 height 38
select select "1"
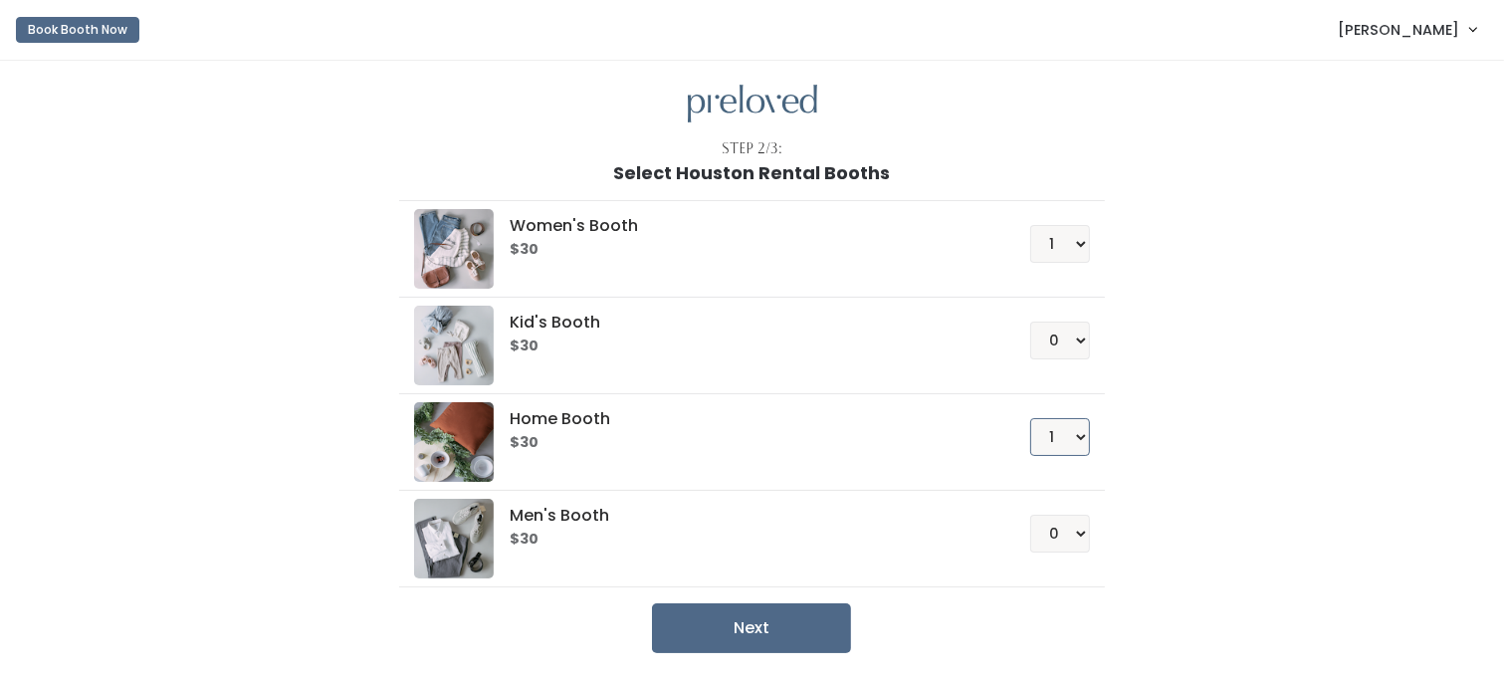
click at [1030, 418] on select "0 1 2 3 4" at bounding box center [1060, 437] width 60 height 38
click at [1075, 332] on select "0 1 2 3 4" at bounding box center [1060, 341] width 60 height 38
select select "1"
click at [1030, 322] on select "0 1 2 3 4" at bounding box center [1060, 341] width 60 height 38
click at [781, 630] on button "Next" at bounding box center [751, 628] width 199 height 50
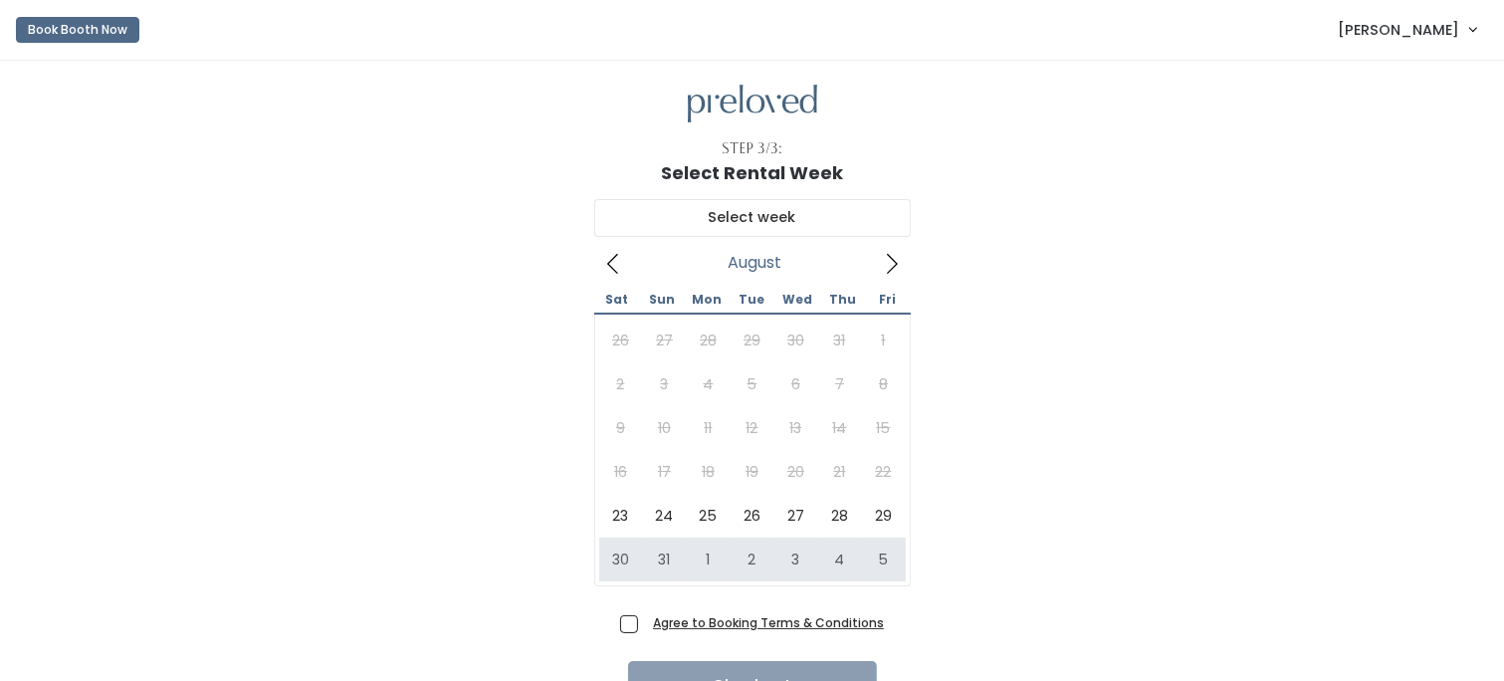
click at [1385, 390] on div "[DATE] Sat Sun Mon Tue Wed Thu Fri 26 27 28 29 30 31 1 2 3 4 5 6 7 8 9 10 11 12…" at bounding box center [752, 395] width 1441 height 425
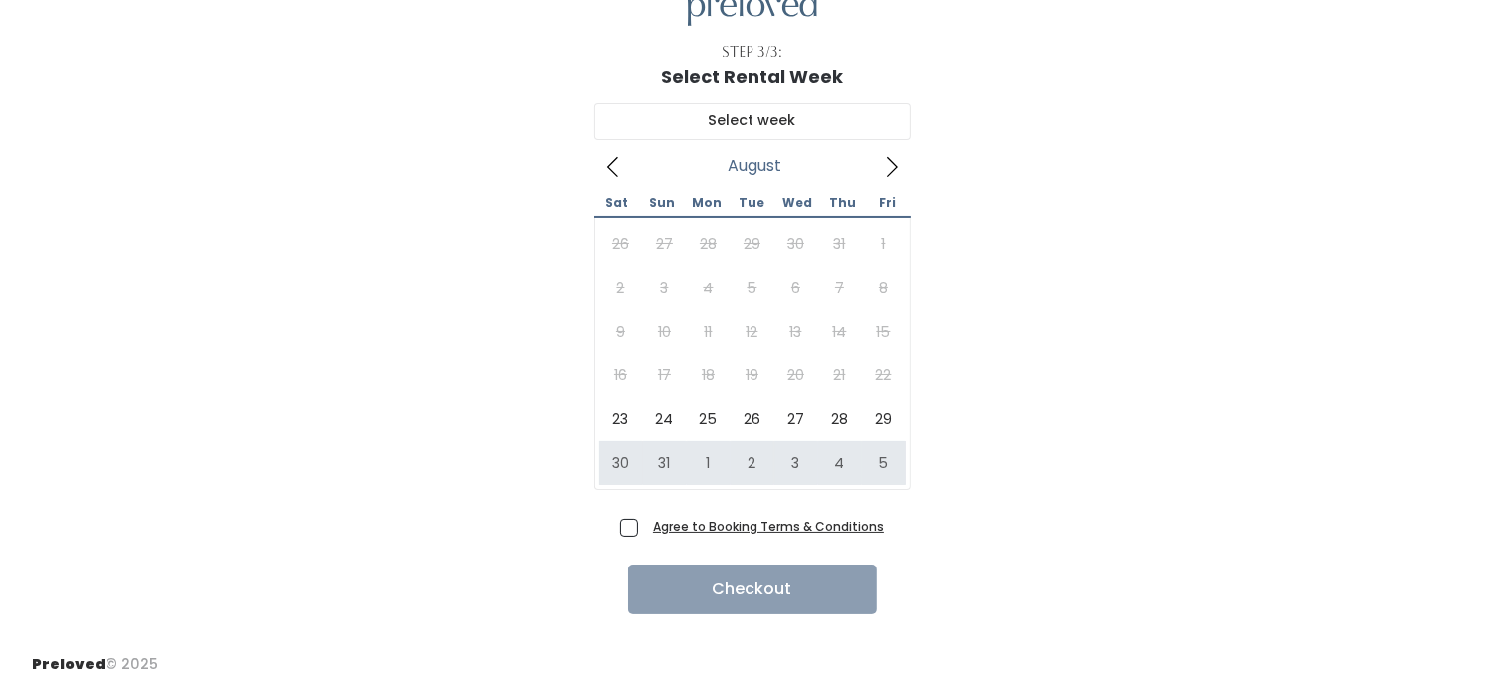
scroll to position [96, 0]
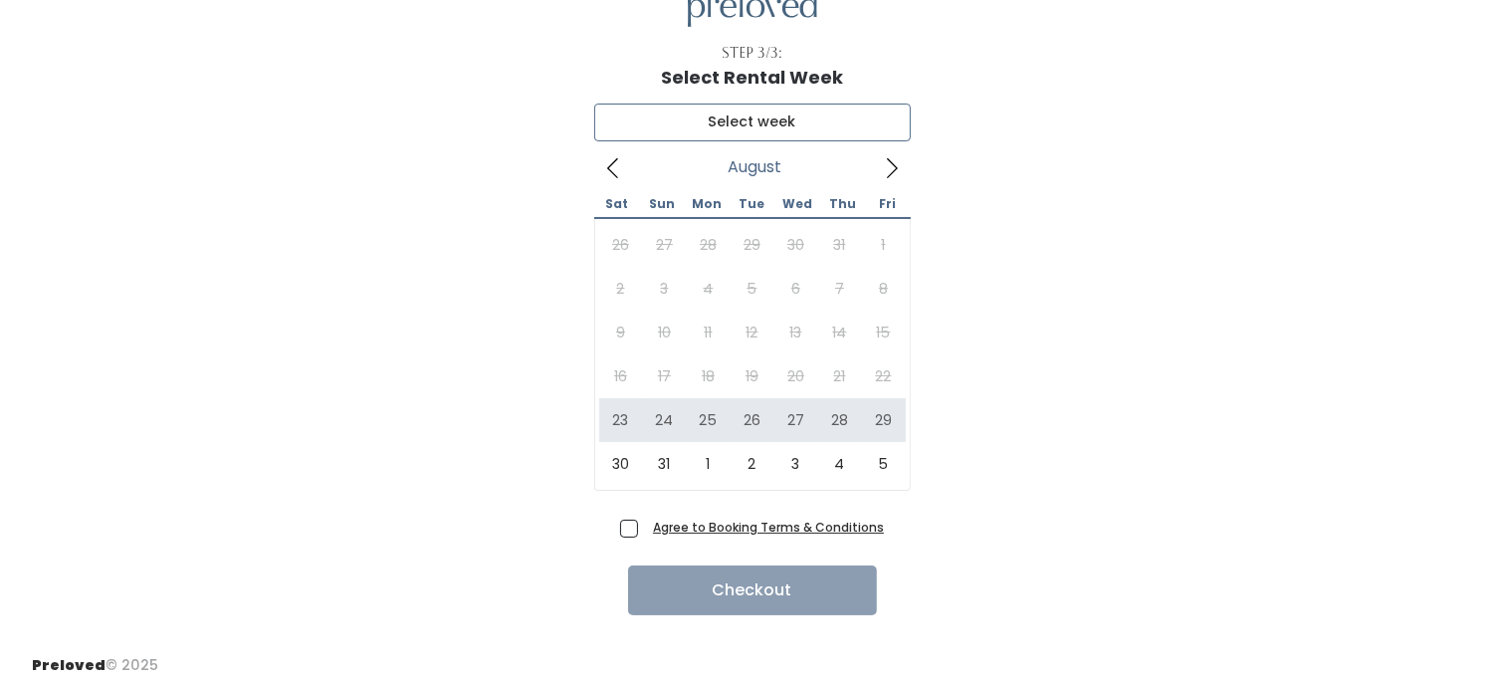
type input "[DATE] to [DATE]"
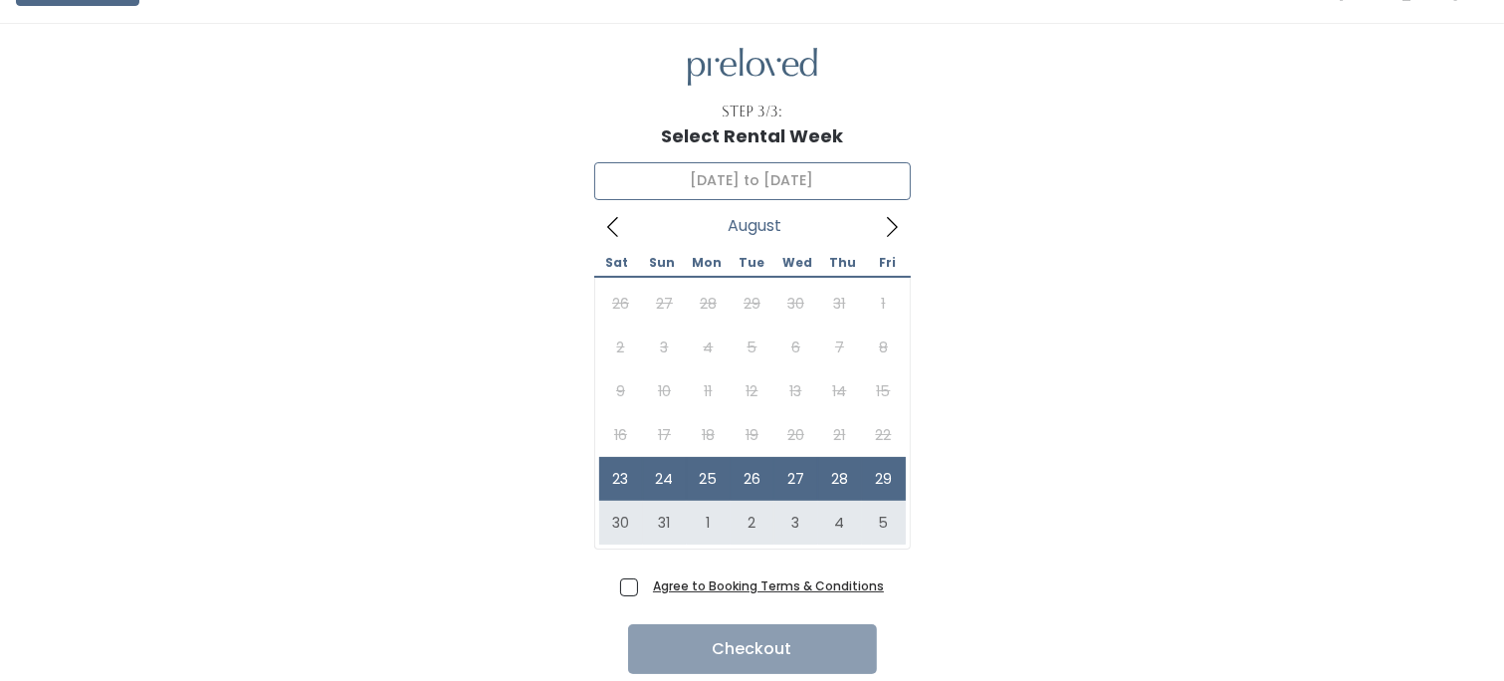
scroll to position [0, 0]
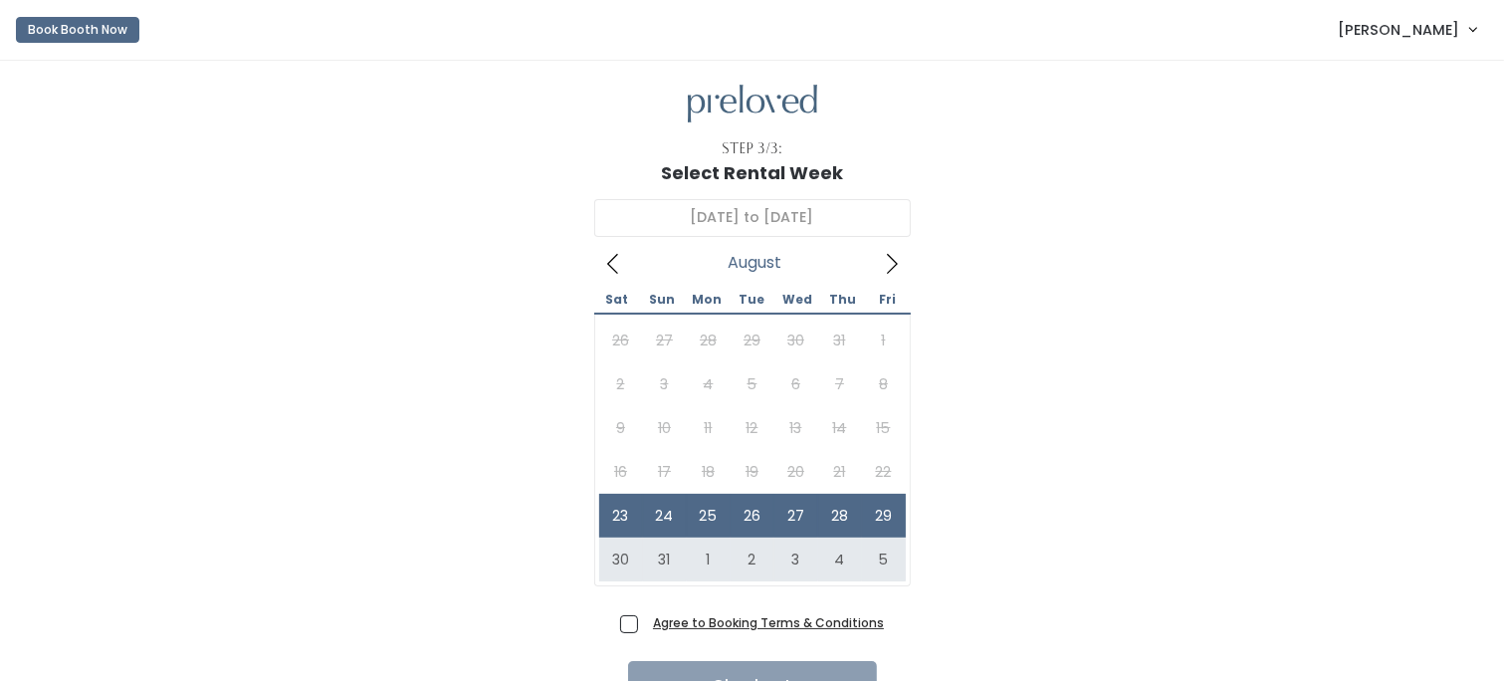
click at [1366, 437] on div "[DATE] to August [DATE] Sun Mon Tue Wed Thu Fri 26 27 28 29 30 31 1 2 3 4 5 6 7…" at bounding box center [752, 395] width 1441 height 425
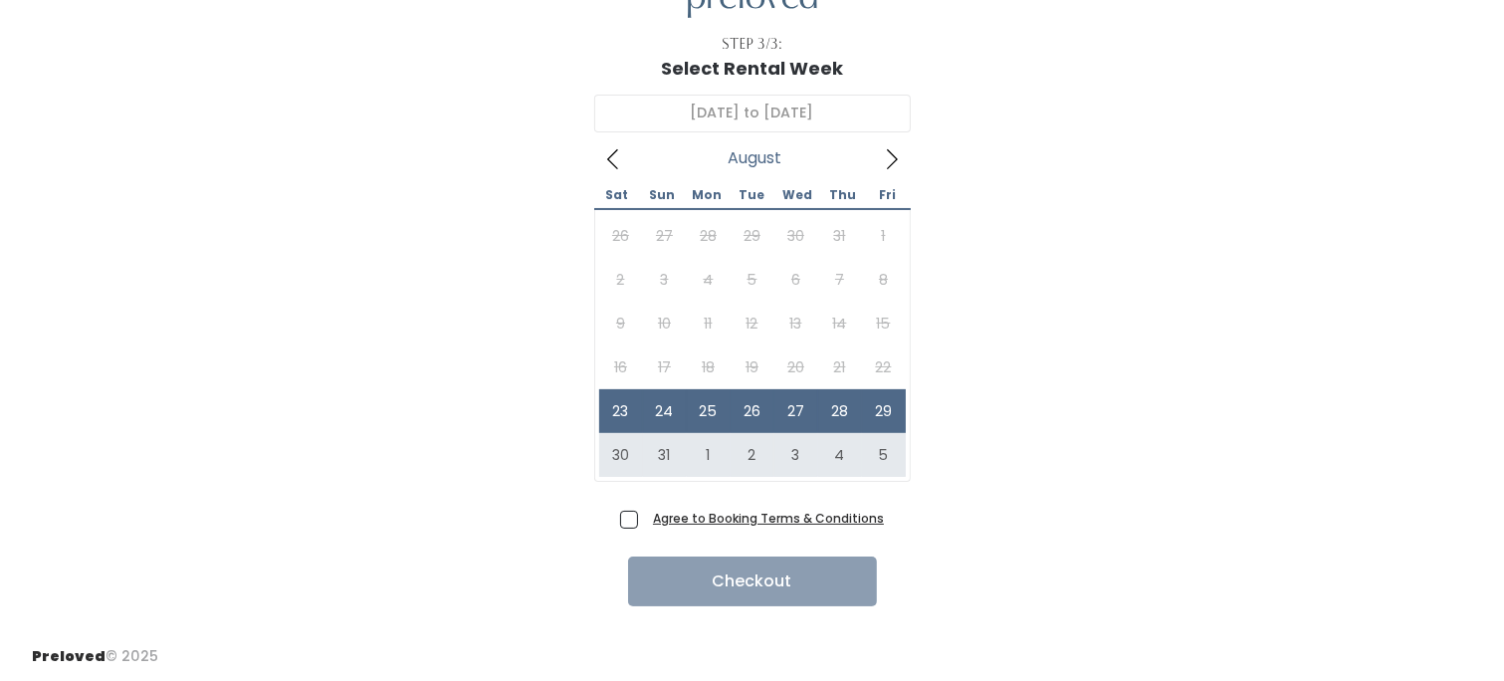
scroll to position [104, 0]
